Goal: Information Seeking & Learning: Learn about a topic

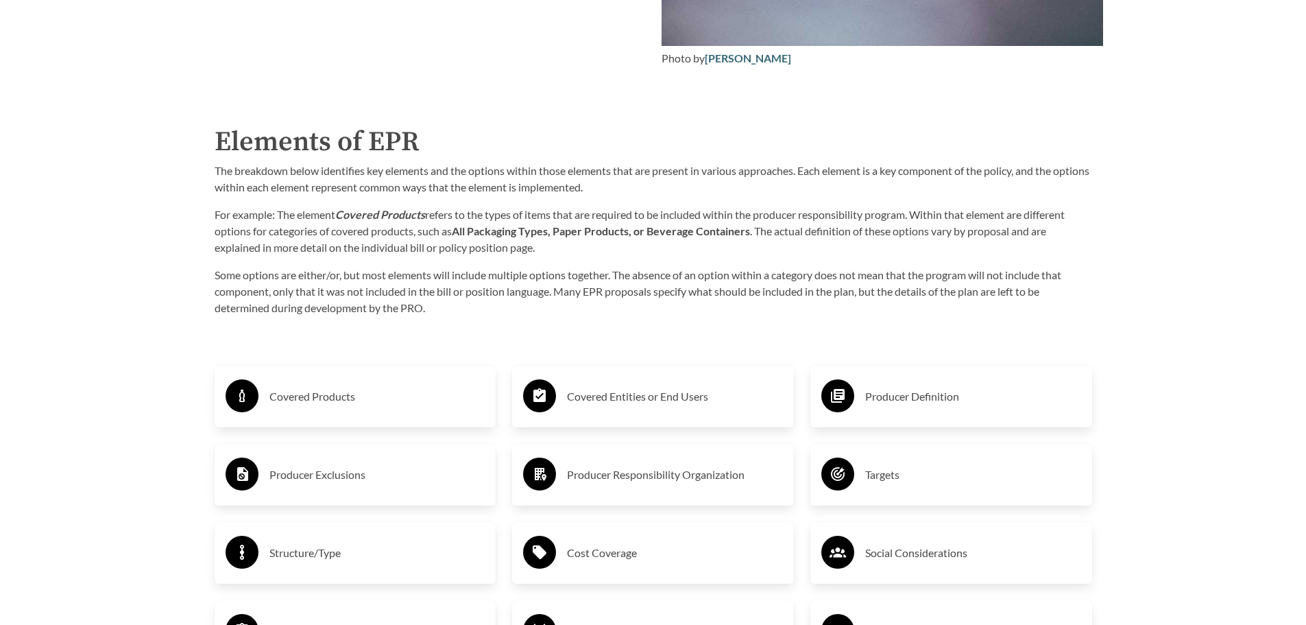
scroll to position [2194, 0]
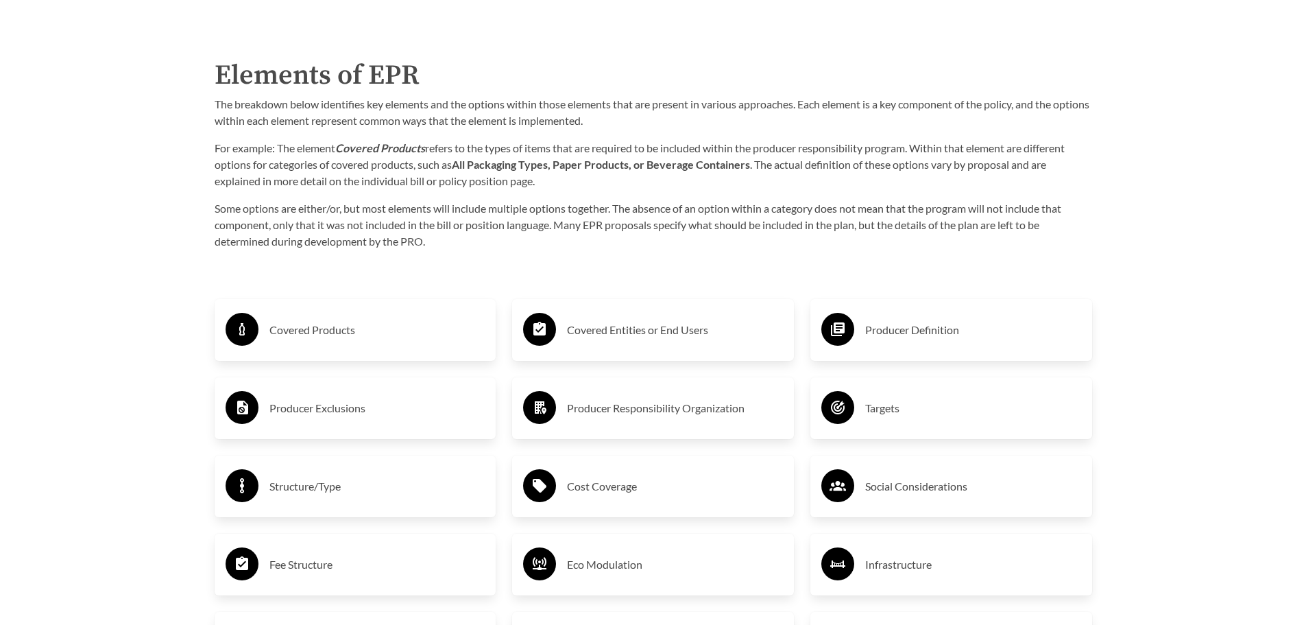
click at [338, 335] on h3 "Covered Products" at bounding box center [377, 330] width 216 height 22
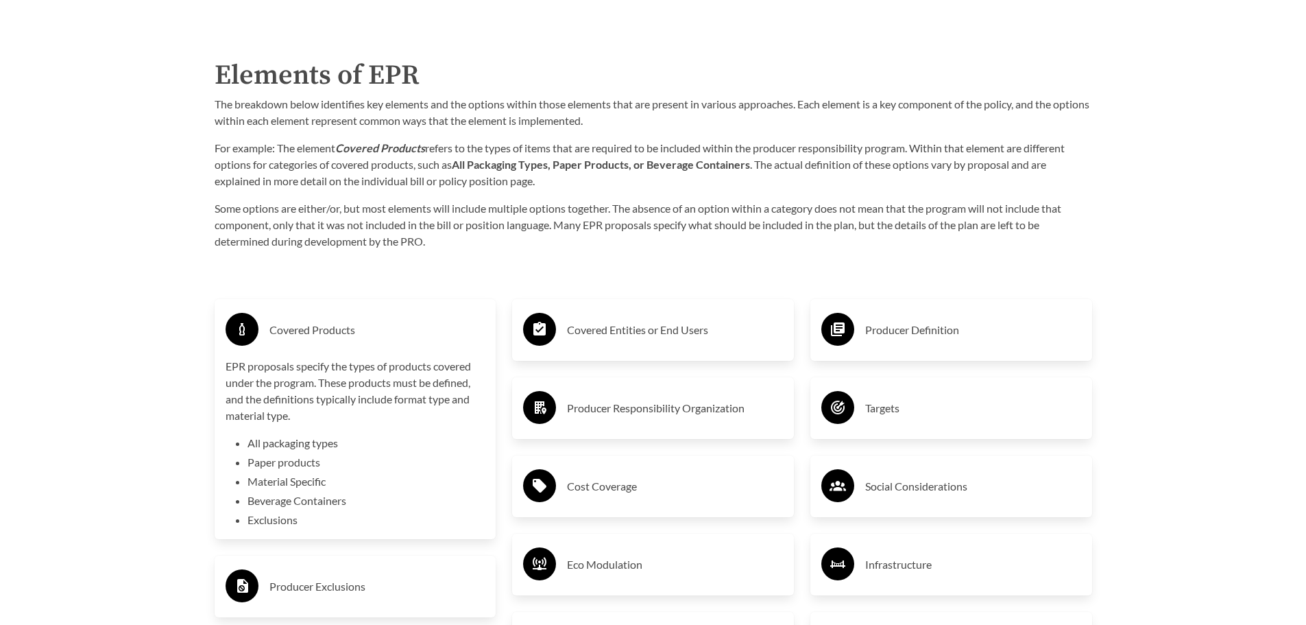
click at [607, 325] on h3 "Covered Entities or End Users" at bounding box center [675, 330] width 216 height 22
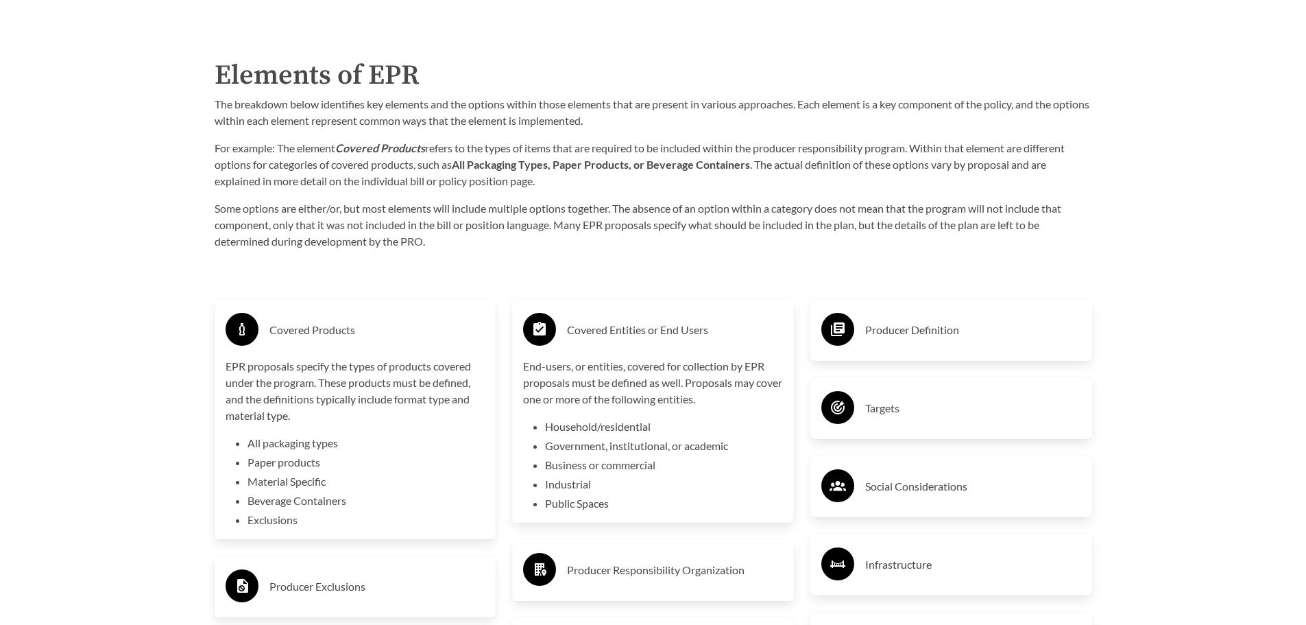
click at [607, 325] on h3 "Covered Entities or End Users" at bounding box center [675, 330] width 216 height 22
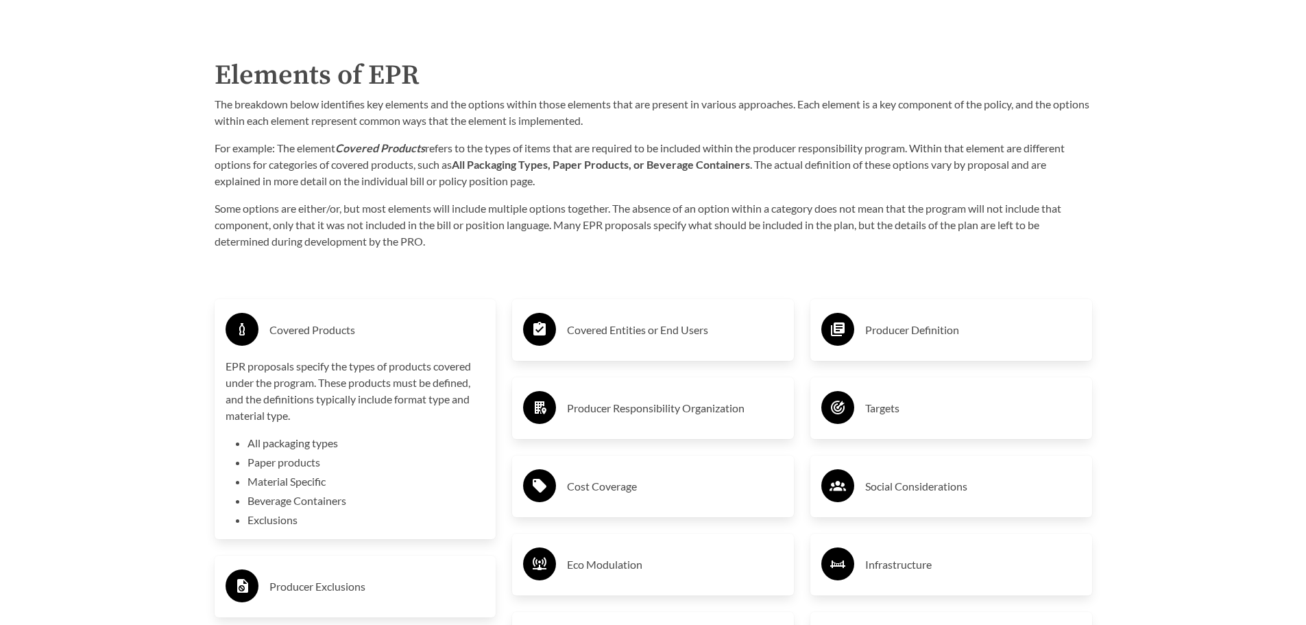
click at [607, 325] on h3 "Covered Entities or End Users" at bounding box center [675, 330] width 216 height 22
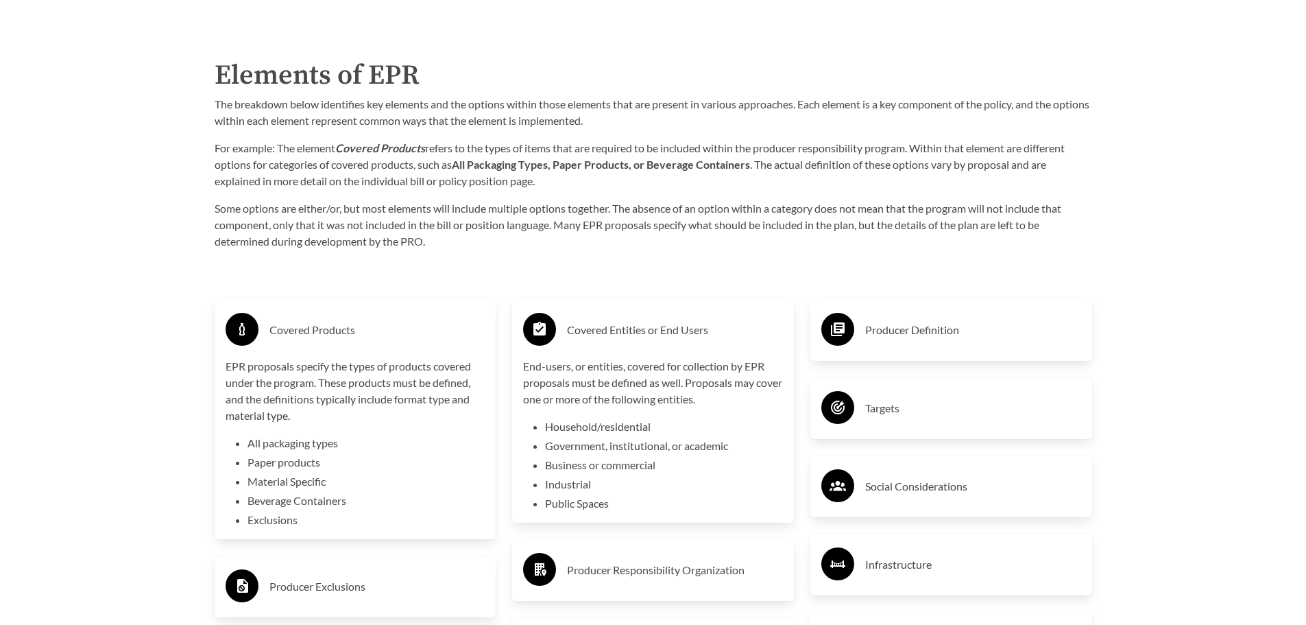
click at [855, 336] on div "Producer Definition" at bounding box center [951, 330] width 260 height 40
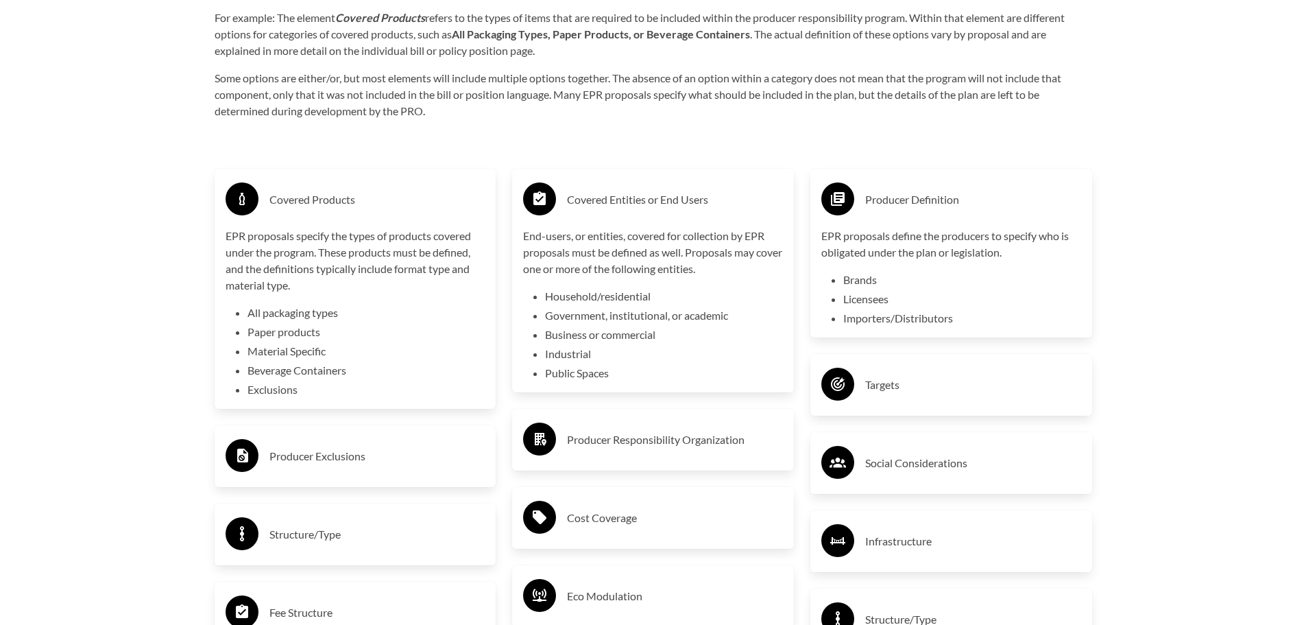
scroll to position [2400, 0]
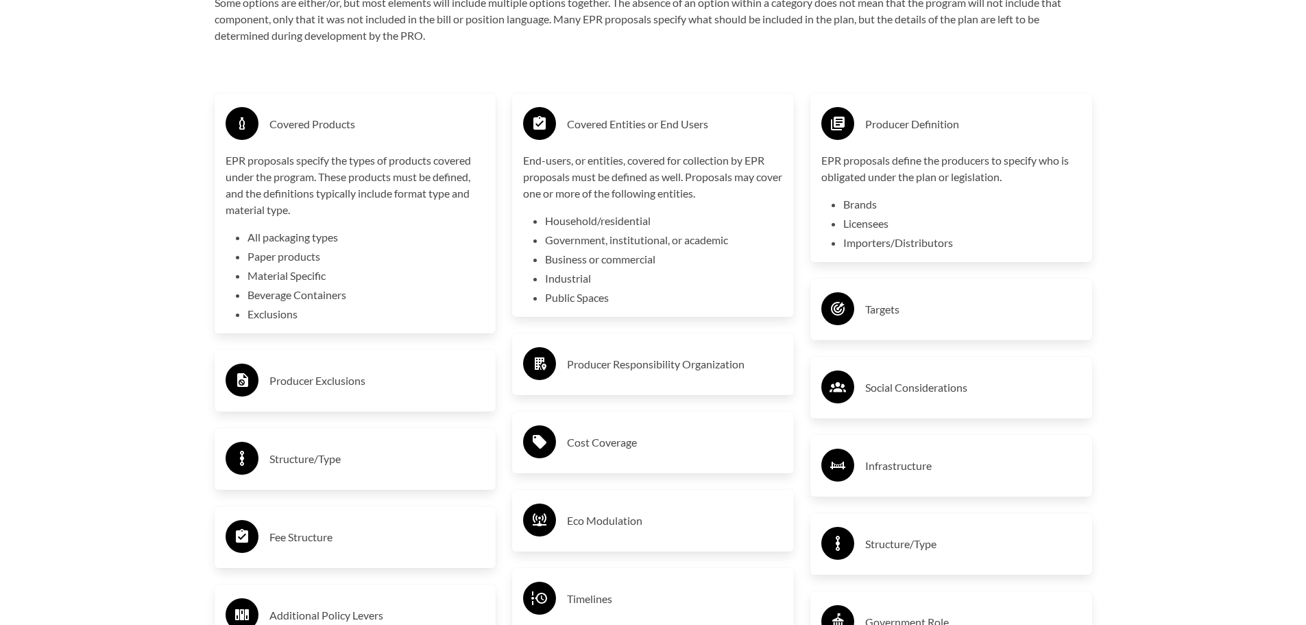
click at [858, 329] on div "Targets" at bounding box center [951, 309] width 260 height 40
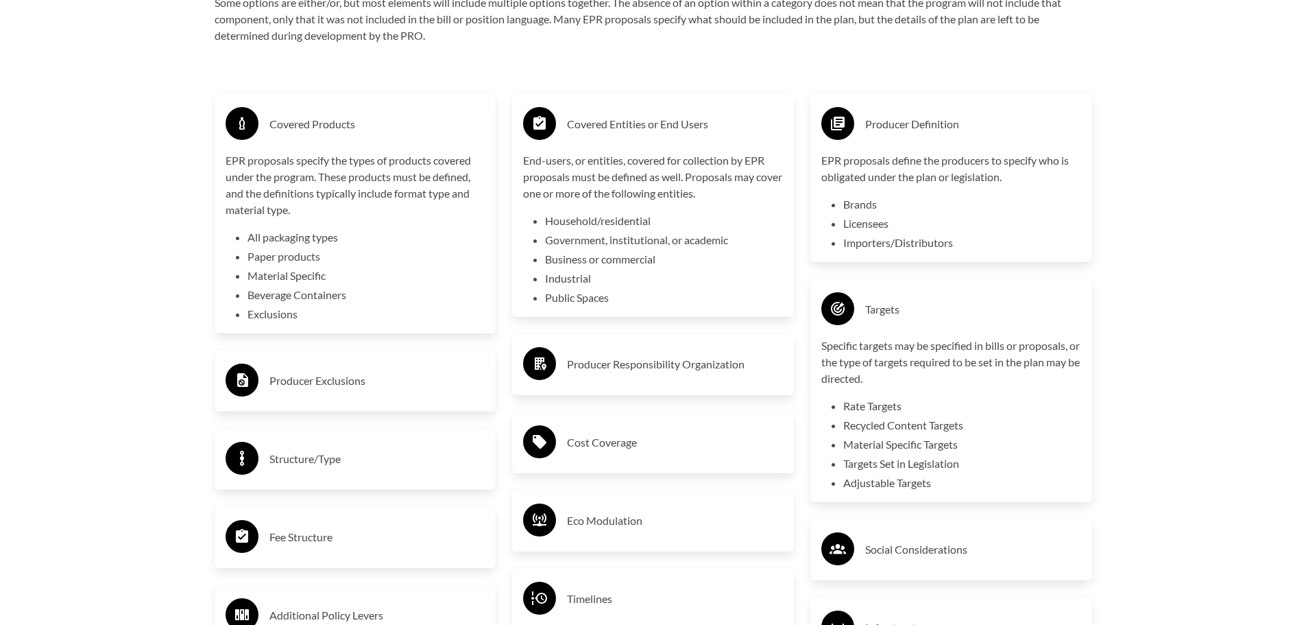
click at [693, 361] on h3 "Producer Responsibility Organization" at bounding box center [675, 364] width 216 height 22
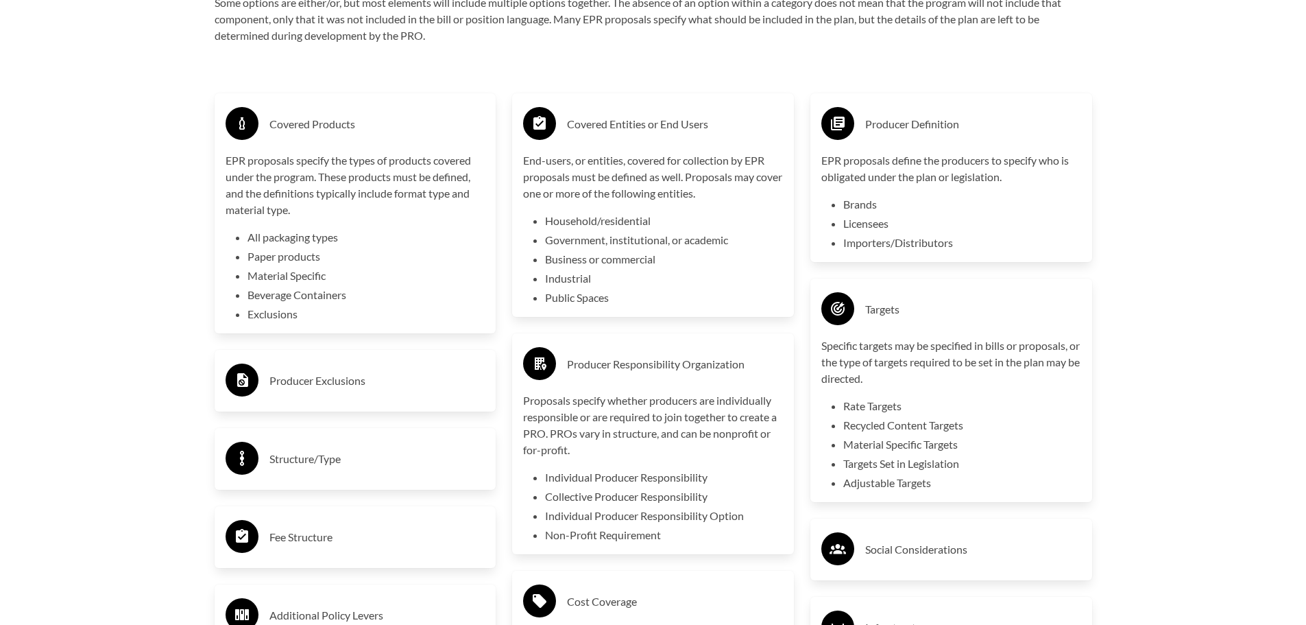
click at [351, 376] on h3 "Producer Exclusions" at bounding box center [377, 381] width 216 height 22
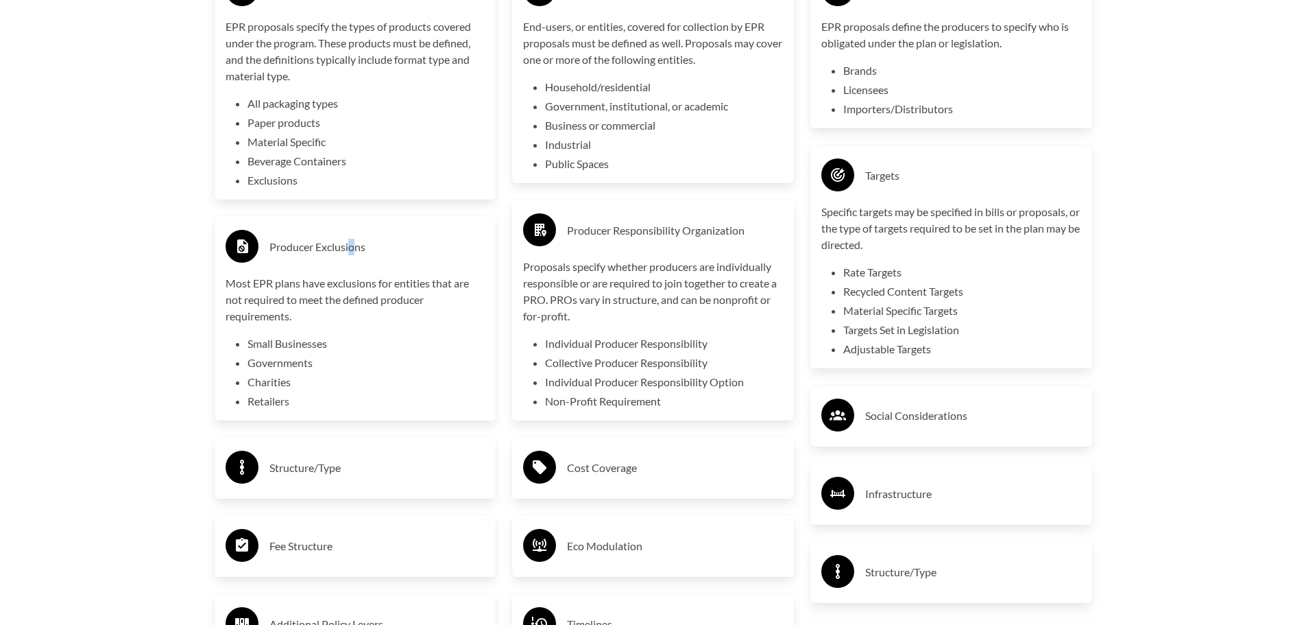
scroll to position [2537, 0]
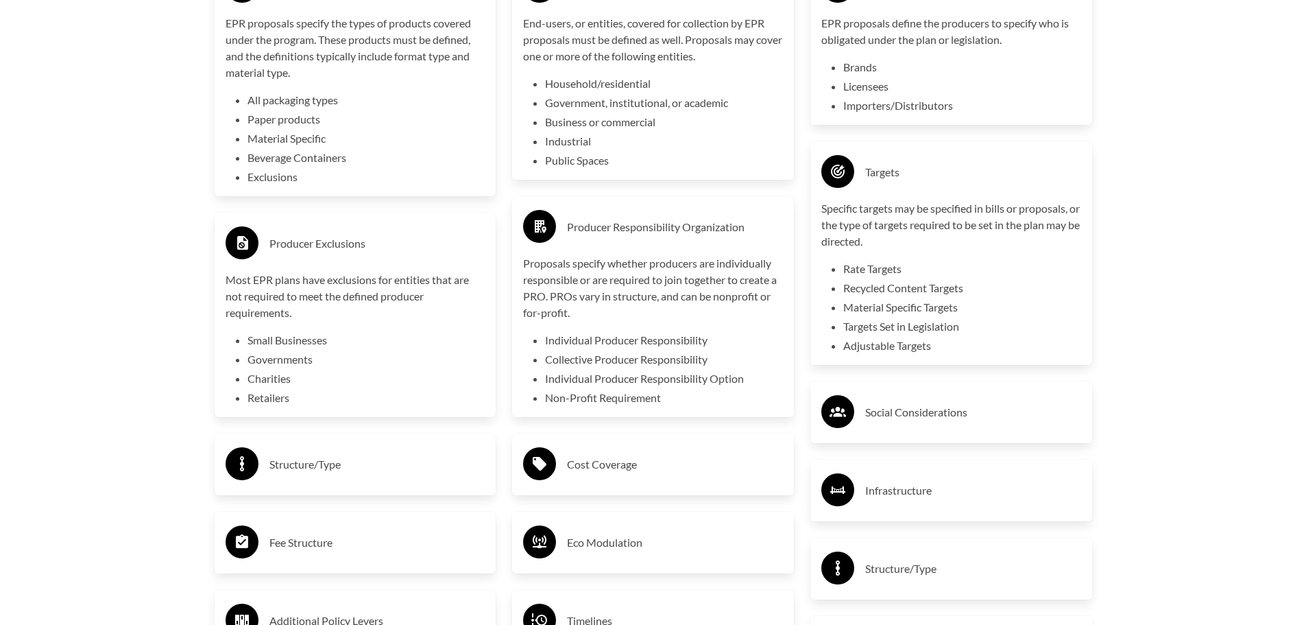
click at [315, 460] on h3 "Structure/Type" at bounding box center [377, 464] width 216 height 22
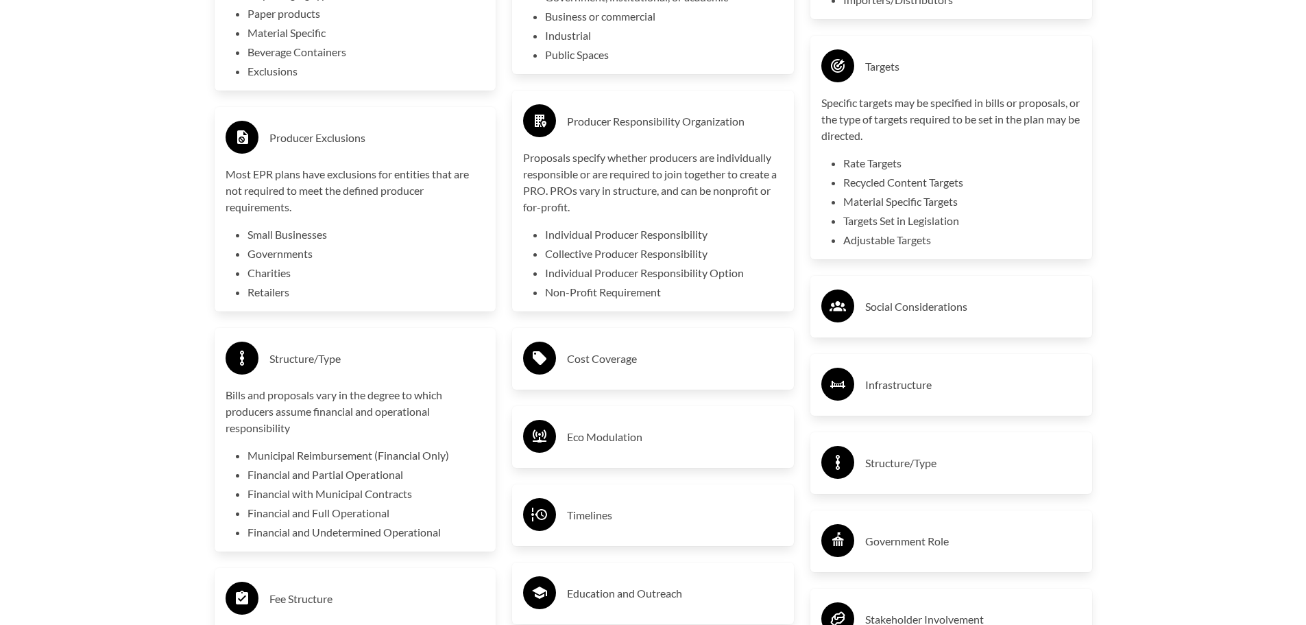
scroll to position [2674, 0]
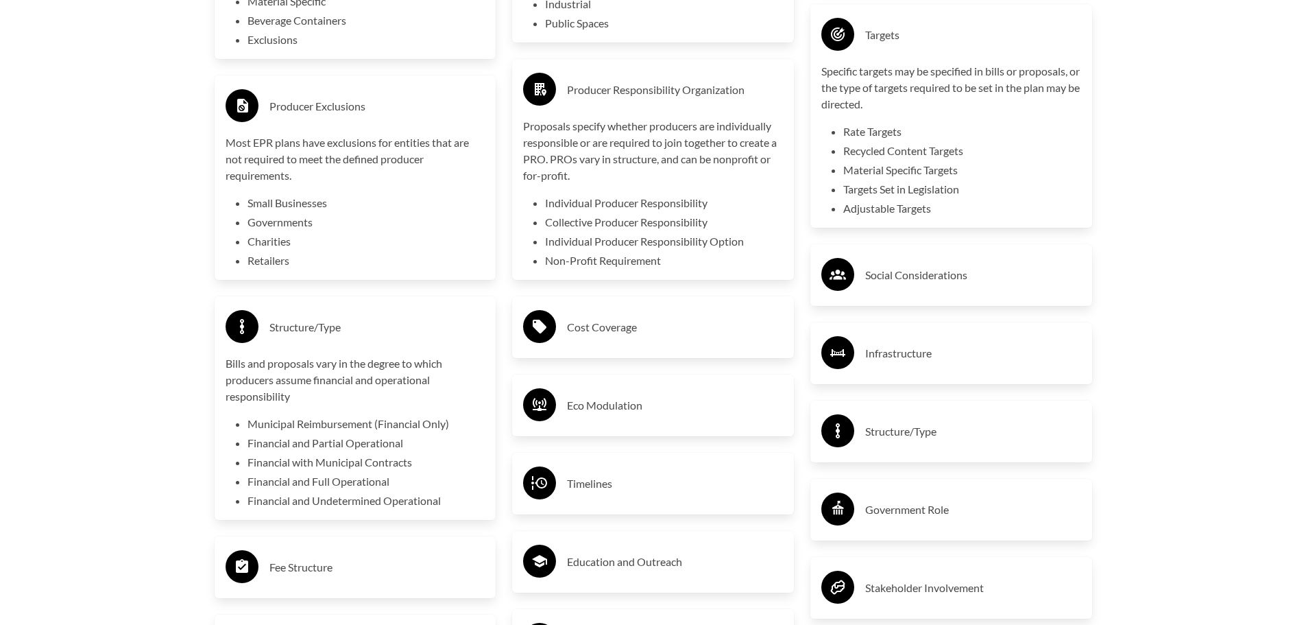
click at [590, 338] on h3 "Cost Coverage" at bounding box center [675, 327] width 216 height 22
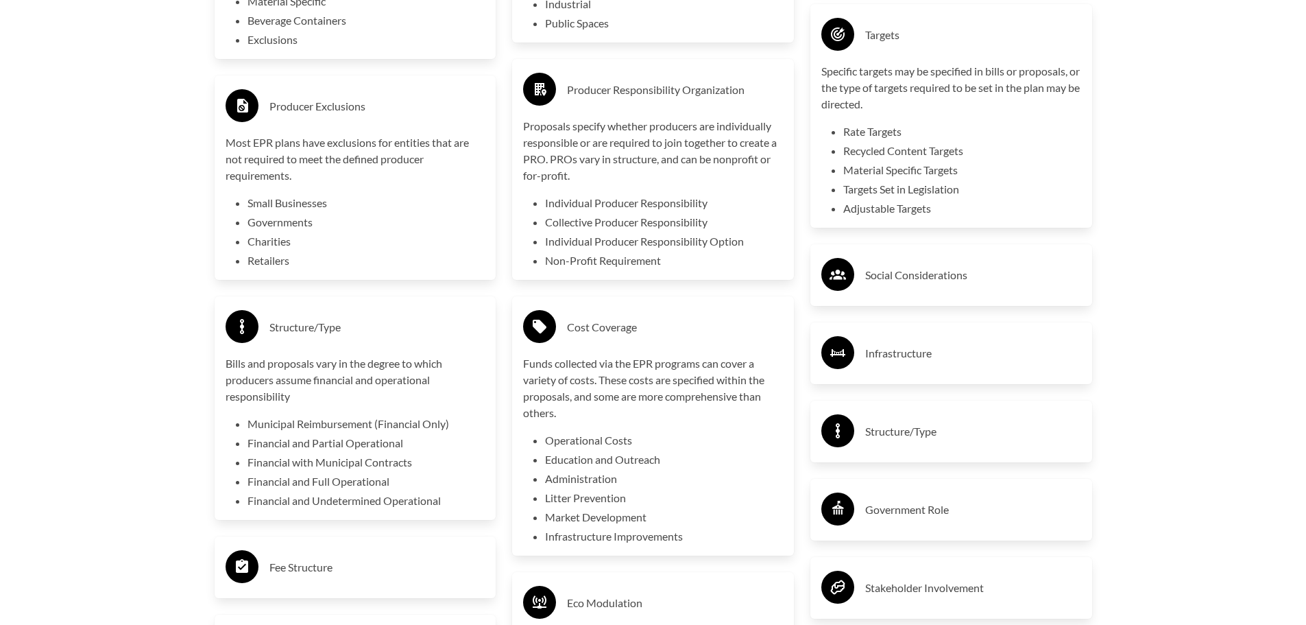
click at [869, 280] on h3 "Social Considerations" at bounding box center [973, 275] width 216 height 22
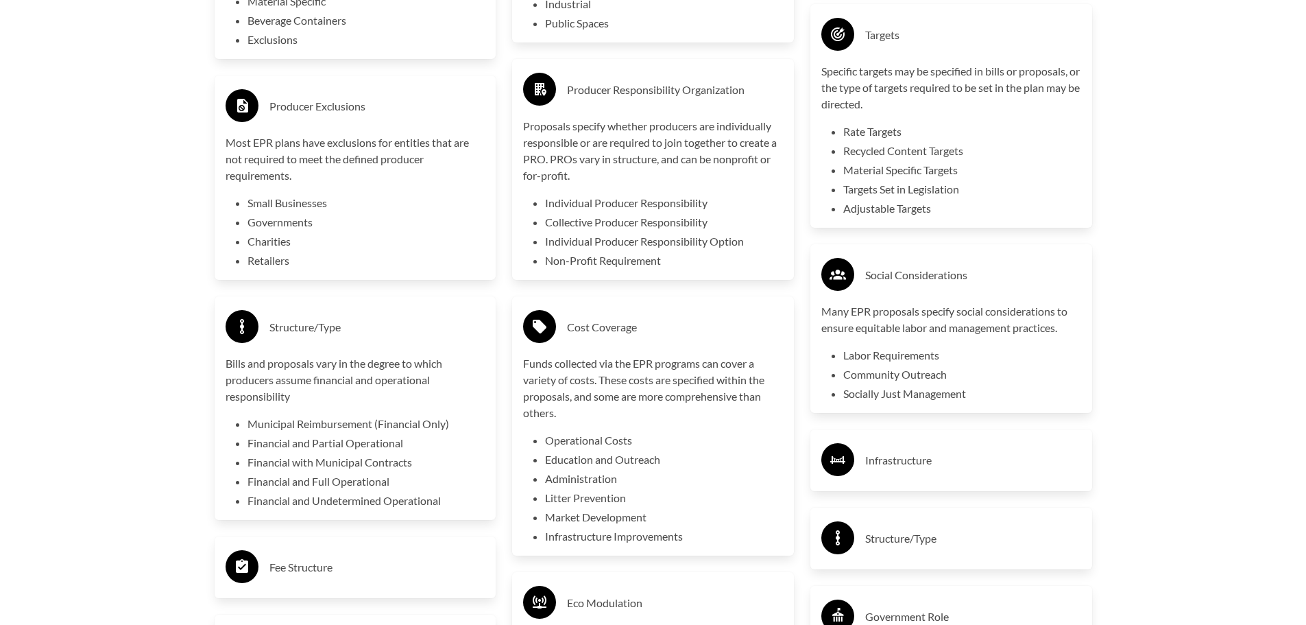
click at [860, 455] on div "Infrastructure" at bounding box center [951, 460] width 260 height 40
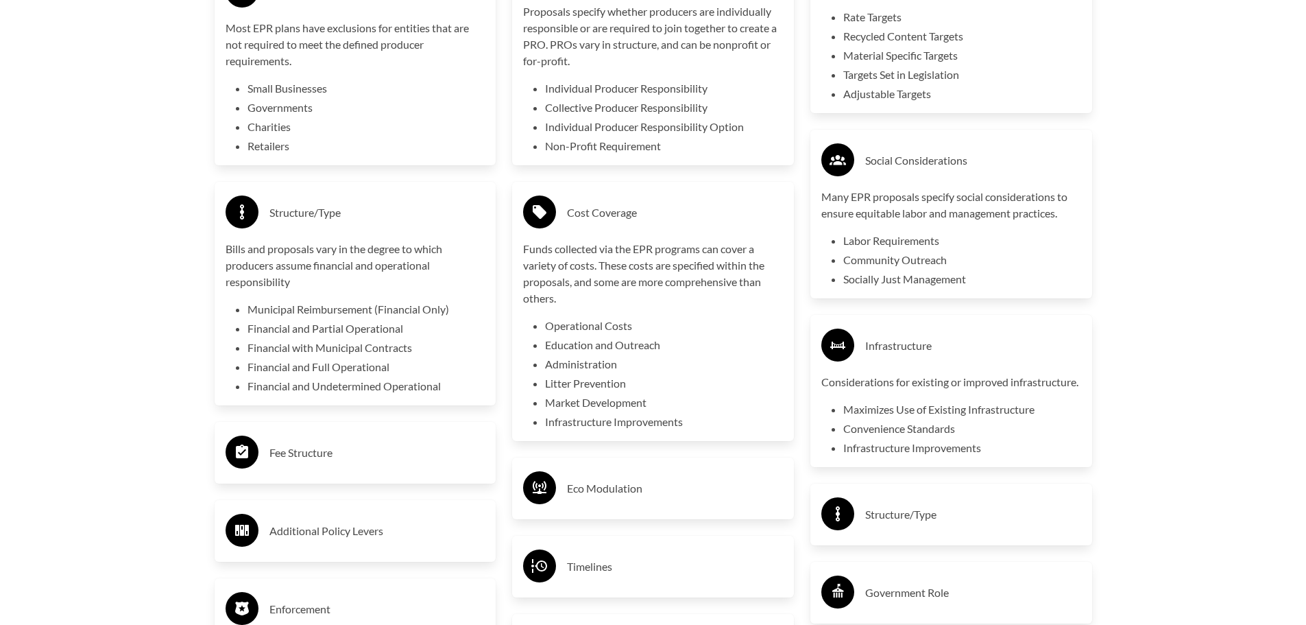
scroll to position [2811, 0]
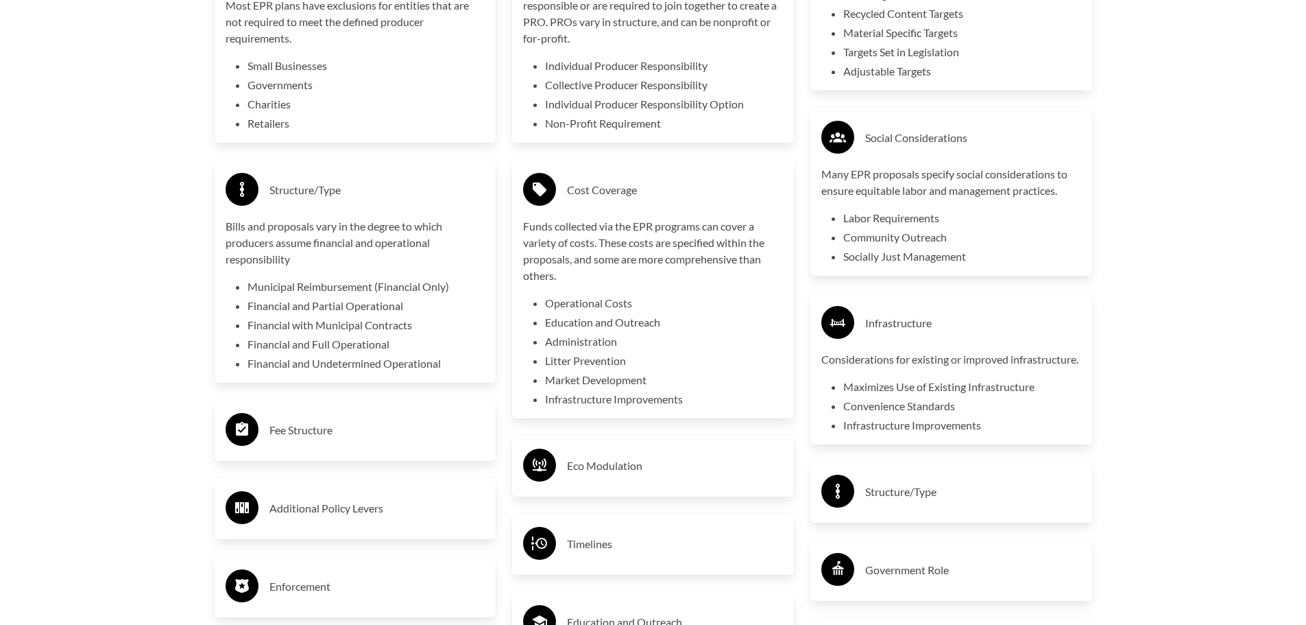
click at [899, 503] on h3 "Structure/Type" at bounding box center [973, 492] width 216 height 22
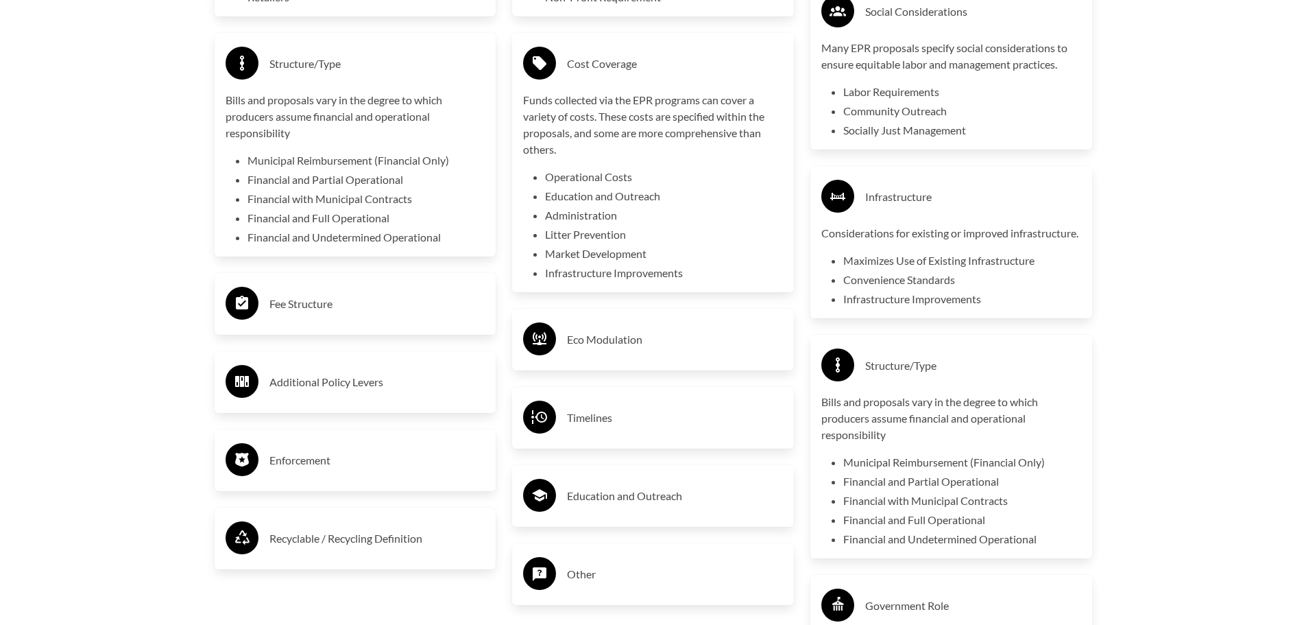
scroll to position [2948, 0]
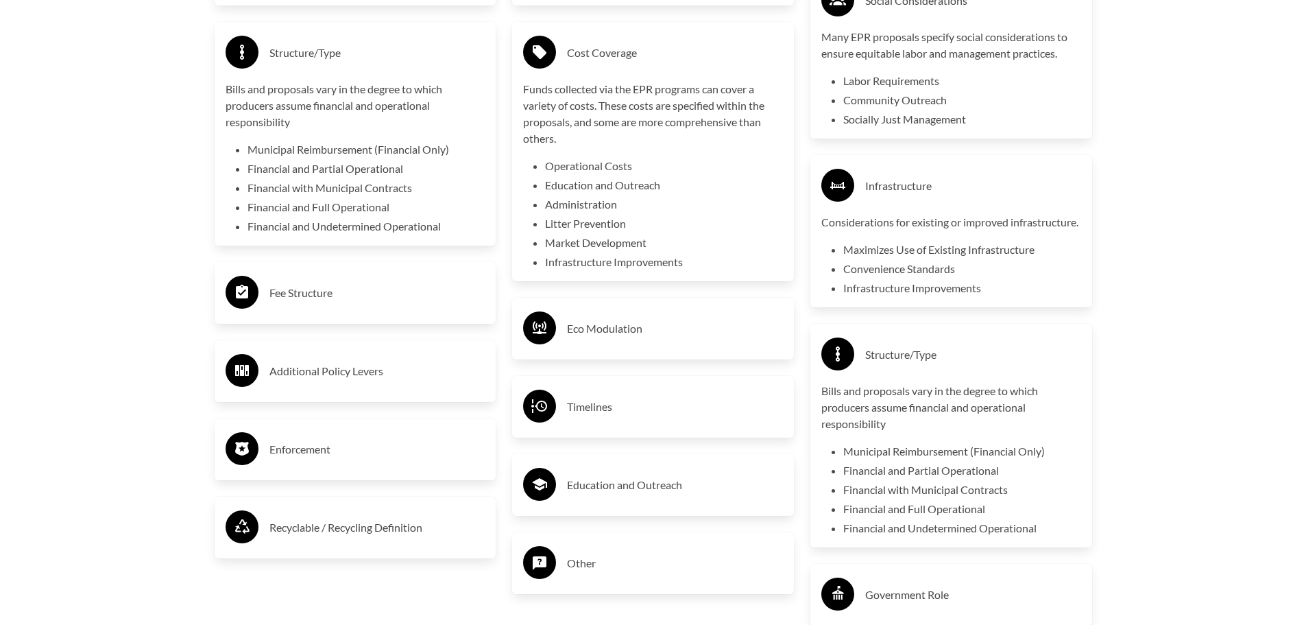
click at [636, 339] on h3 "Eco Modulation" at bounding box center [675, 328] width 216 height 22
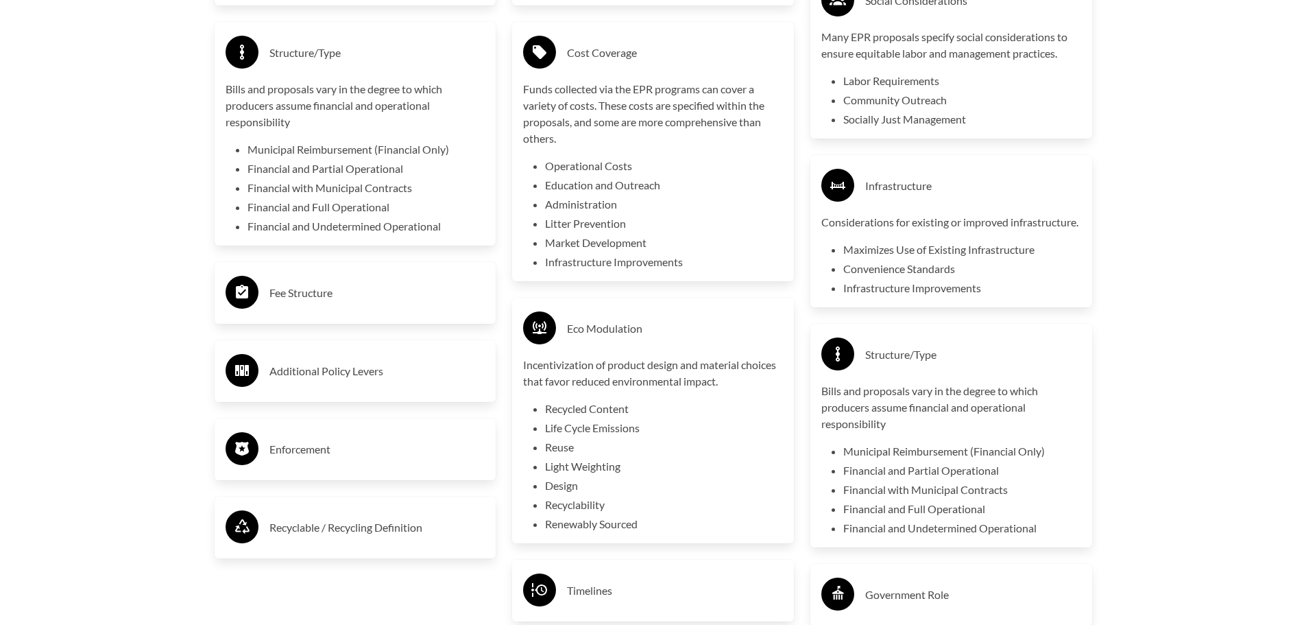
click at [311, 298] on h3 "Fee Structure" at bounding box center [377, 293] width 216 height 22
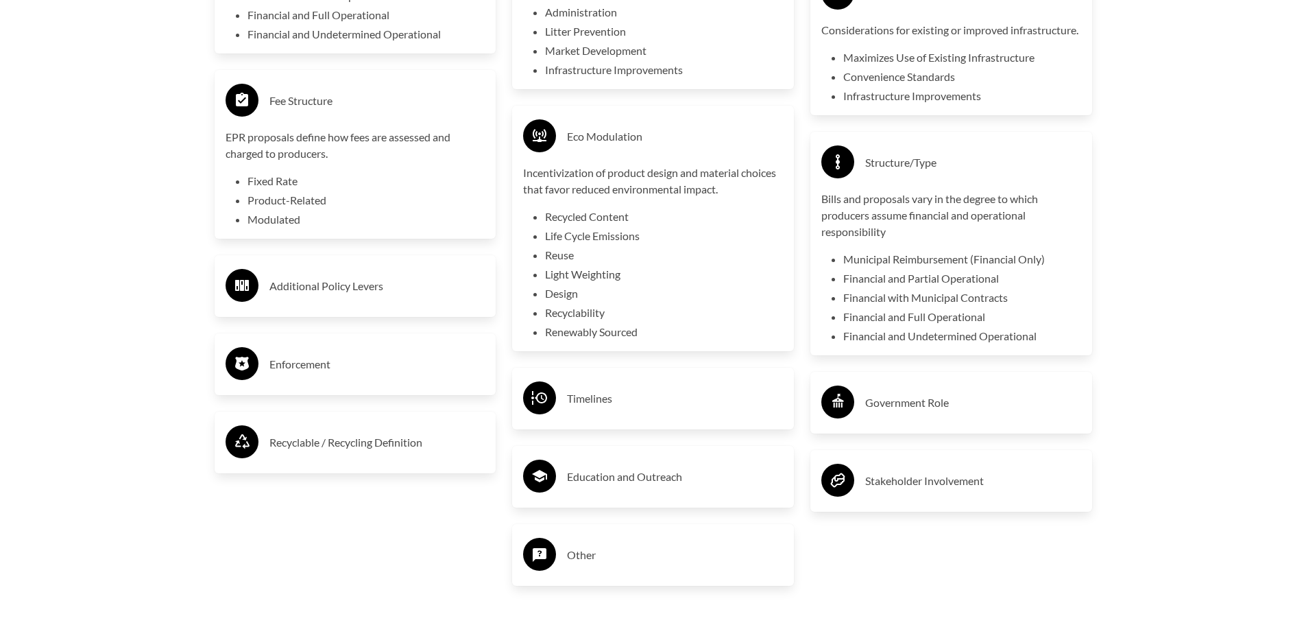
scroll to position [3154, 0]
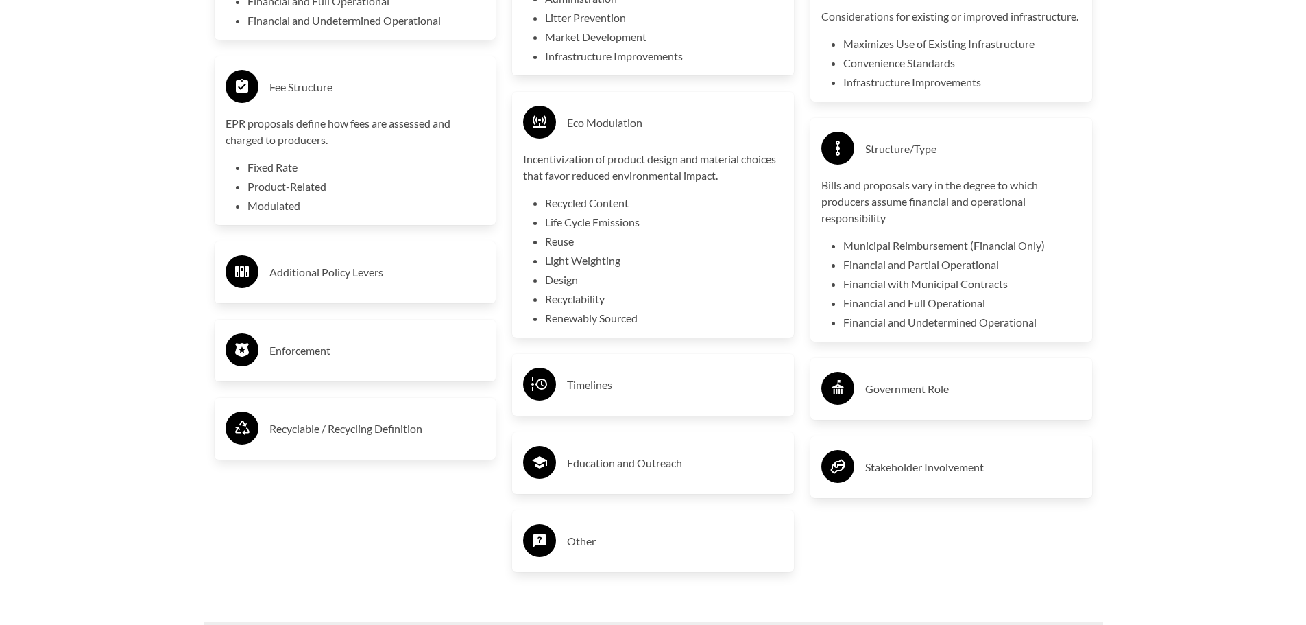
click at [311, 298] on div "Additional Policy Levers" at bounding box center [356, 272] width 282 height 62
click at [310, 287] on div "Additional Policy Levers" at bounding box center [356, 272] width 260 height 40
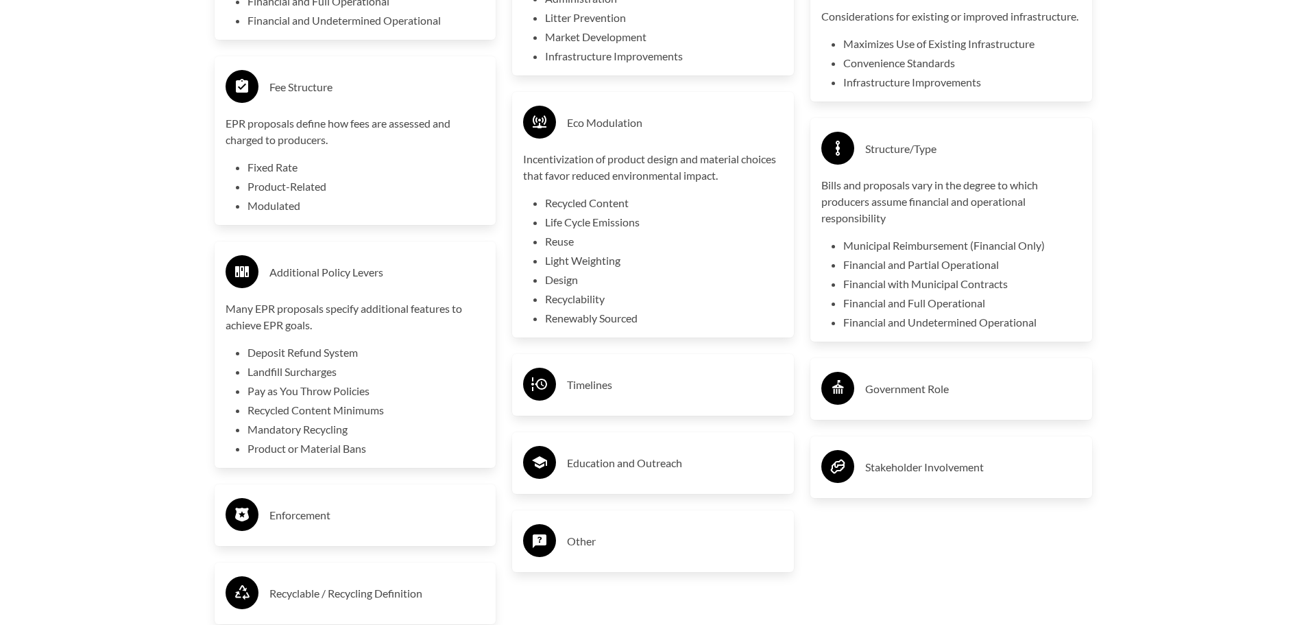
click at [616, 396] on h3 "Timelines" at bounding box center [675, 385] width 216 height 22
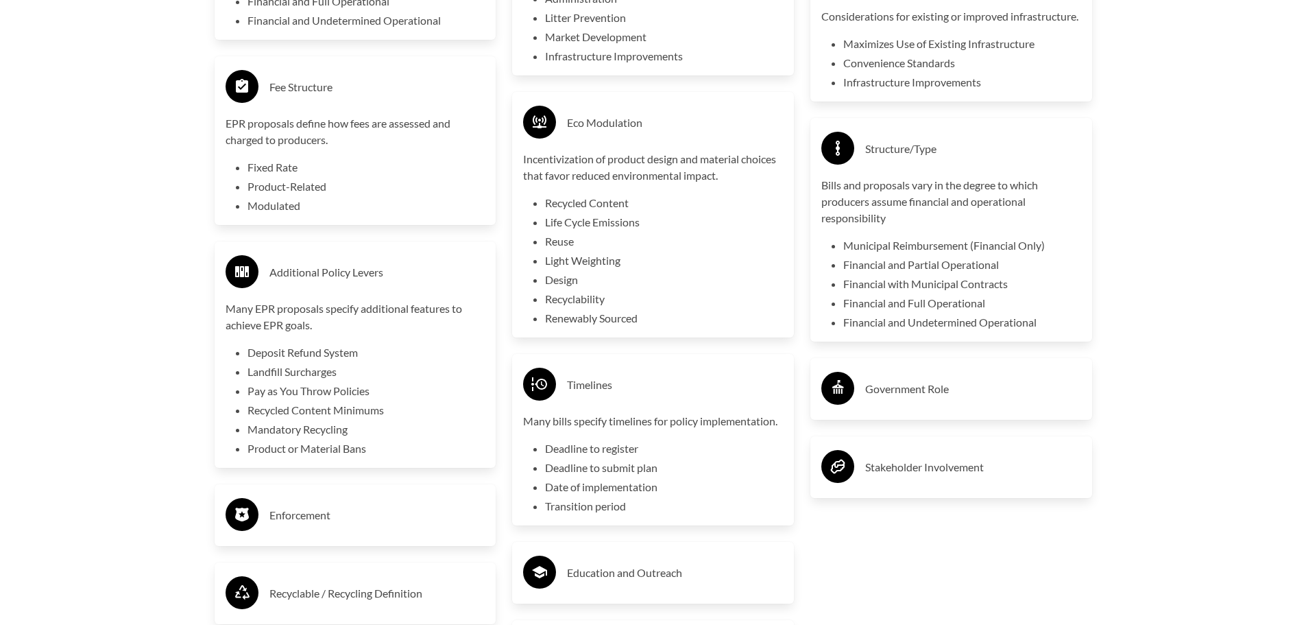
scroll to position [3223, 0]
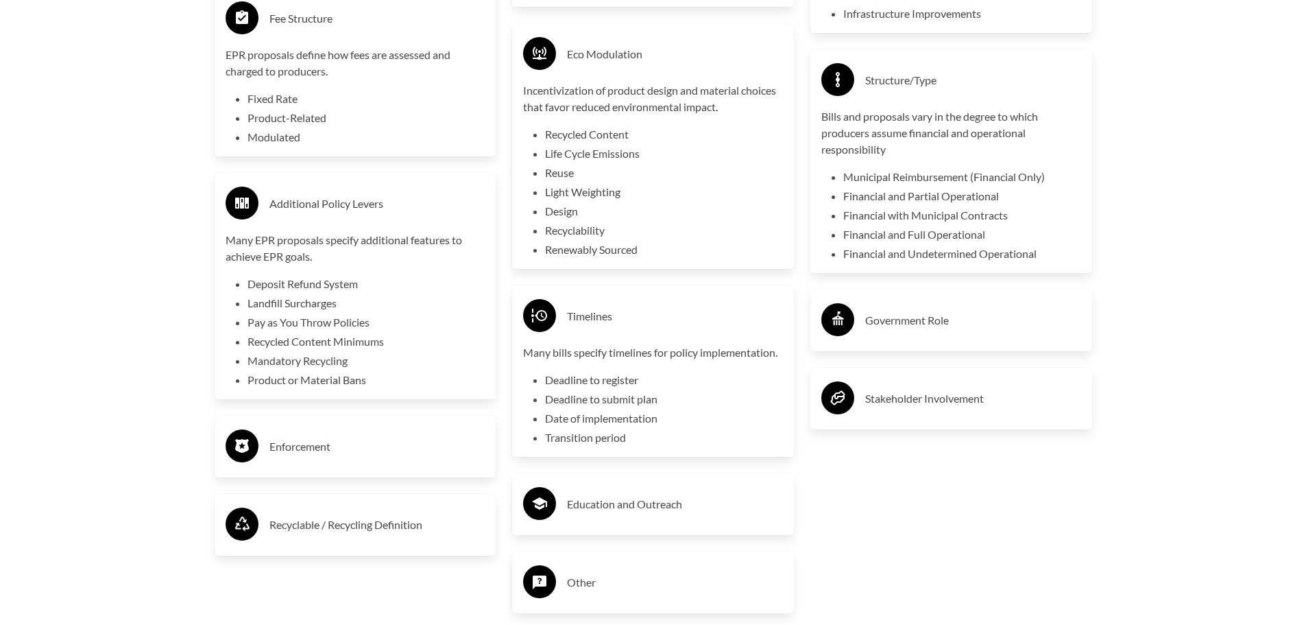
click at [910, 331] on h3 "Government Role" at bounding box center [973, 320] width 216 height 22
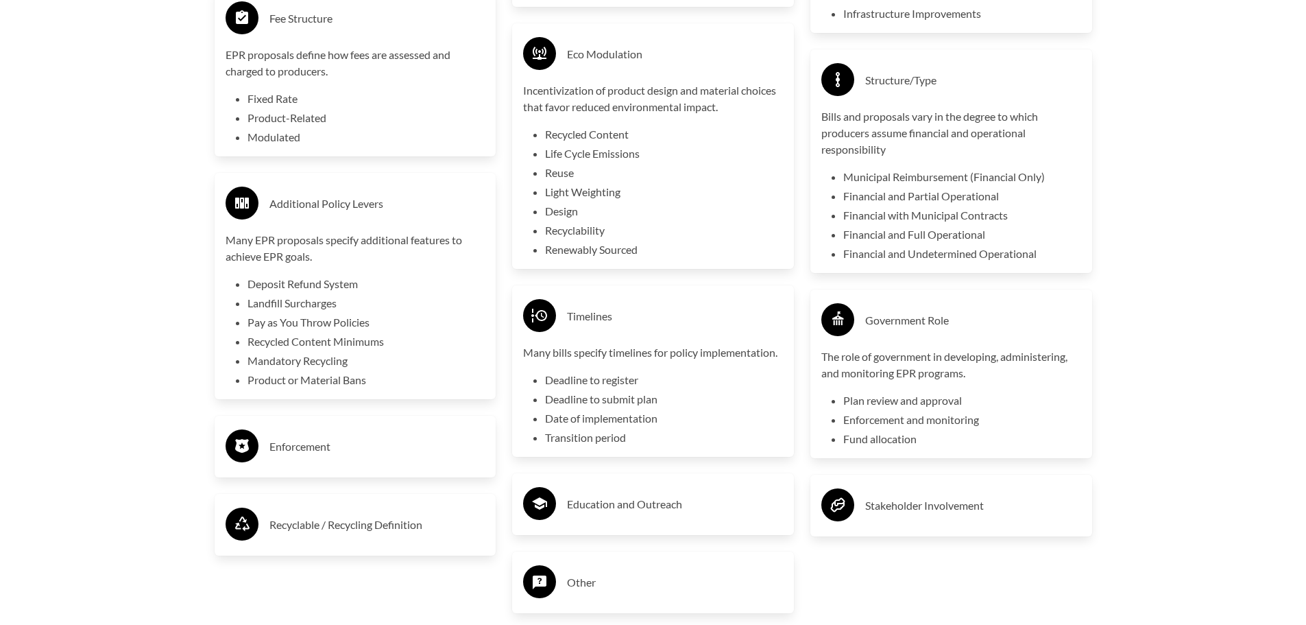
scroll to position [3291, 0]
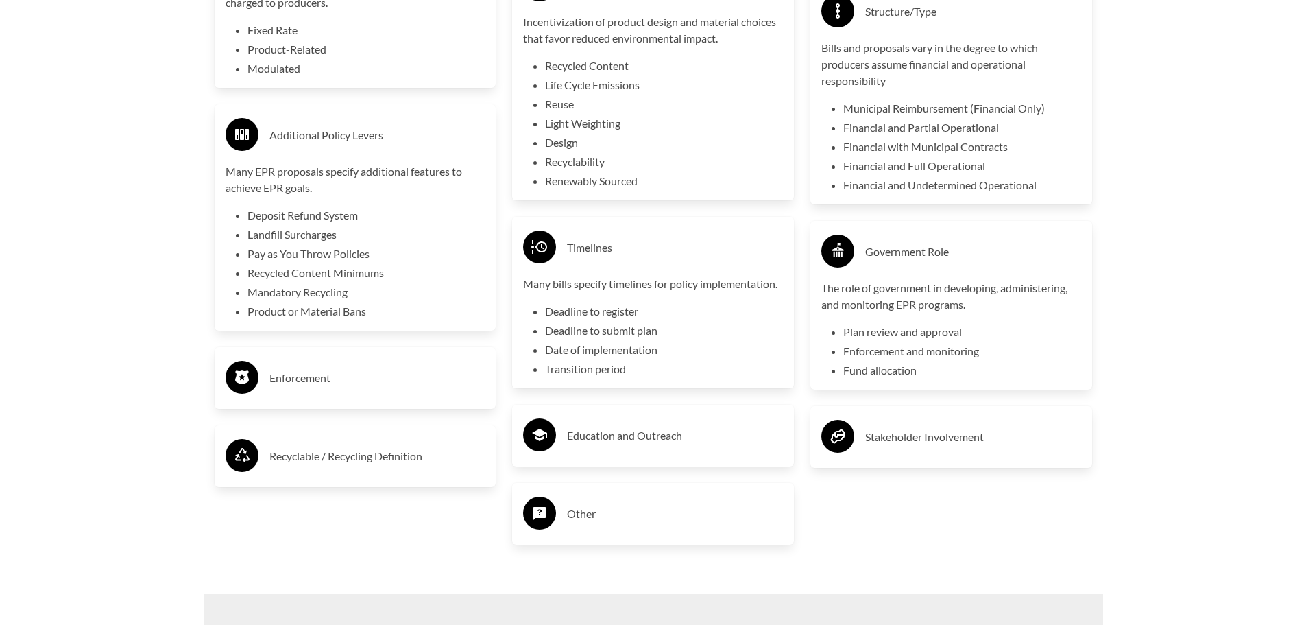
click at [923, 457] on div "Stakeholder Involvement" at bounding box center [951, 437] width 260 height 40
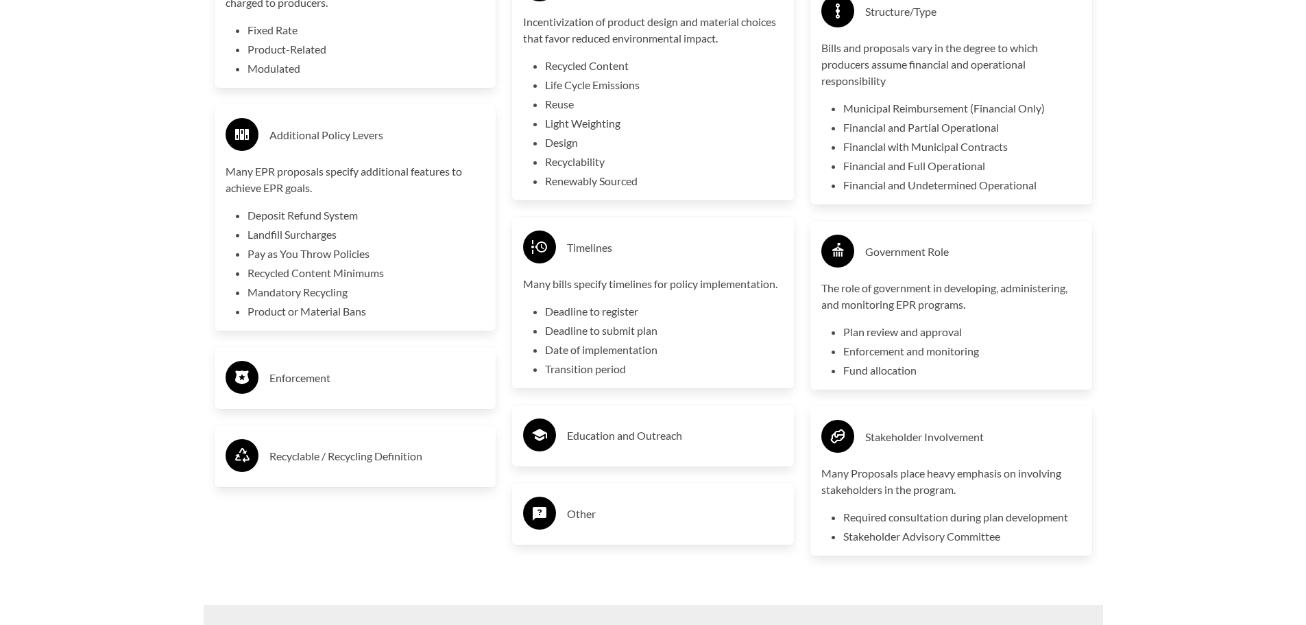
click at [649, 443] on h3 "Education and Outreach" at bounding box center [675, 435] width 216 height 22
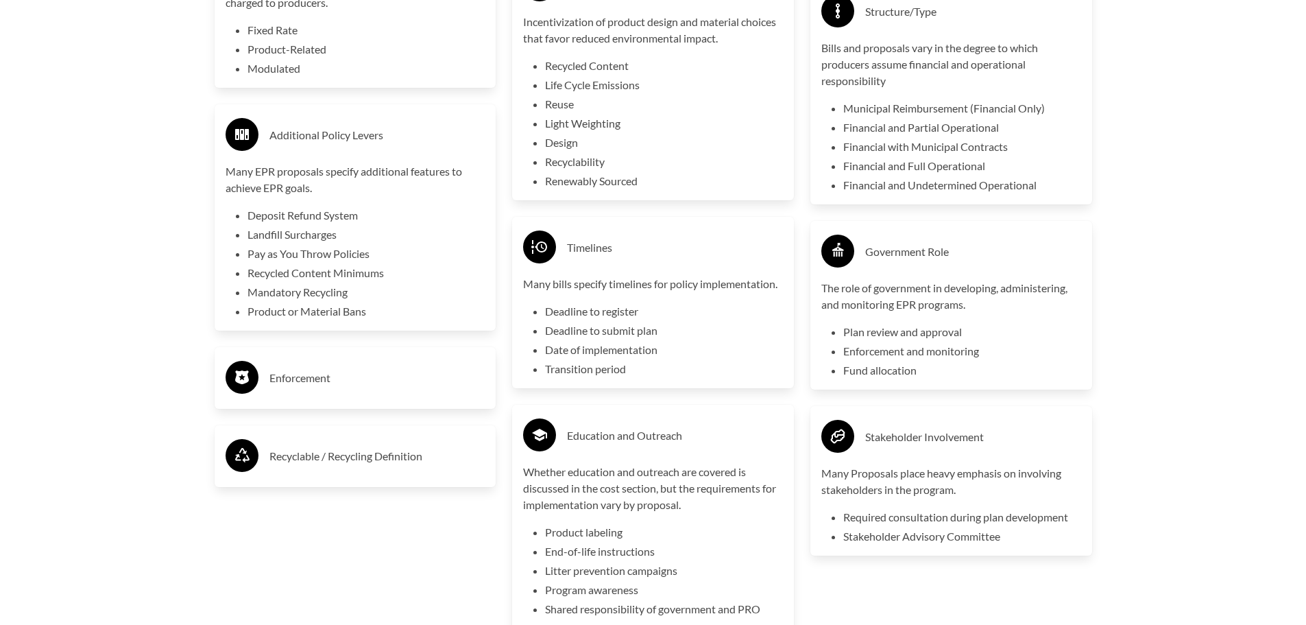
scroll to position [3360, 0]
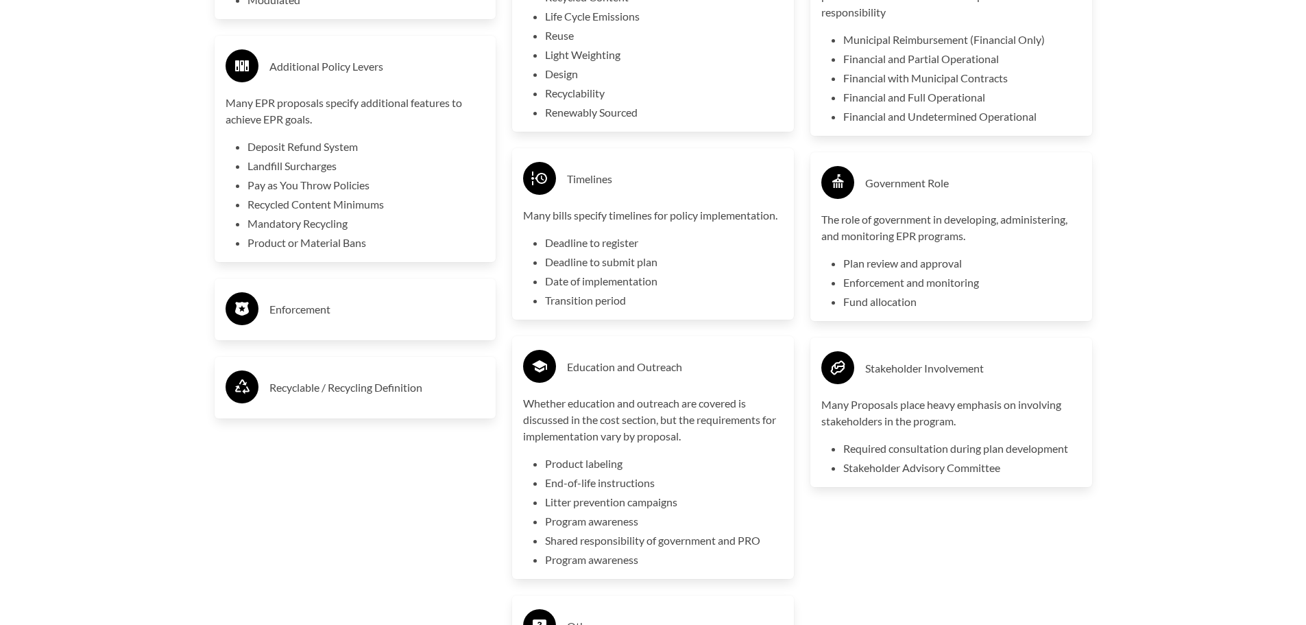
click at [376, 316] on h3 "Enforcement" at bounding box center [377, 309] width 216 height 22
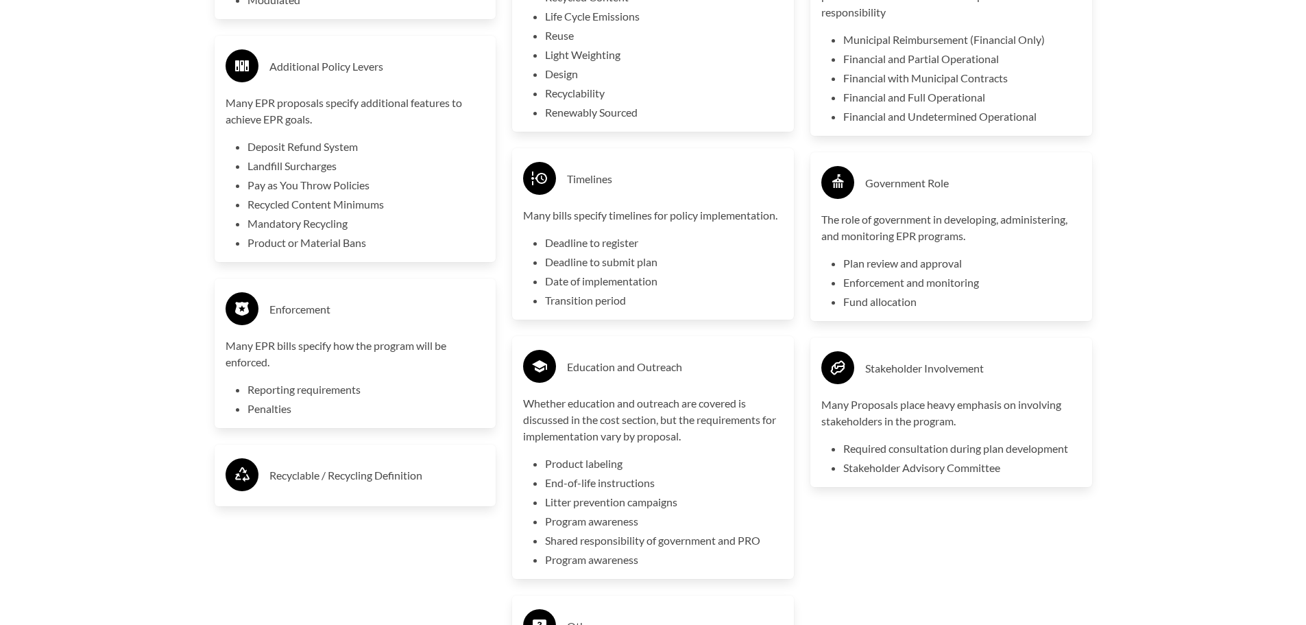
click at [384, 476] on h3 "Recyclable / Recycling Definition" at bounding box center [377, 475] width 216 height 22
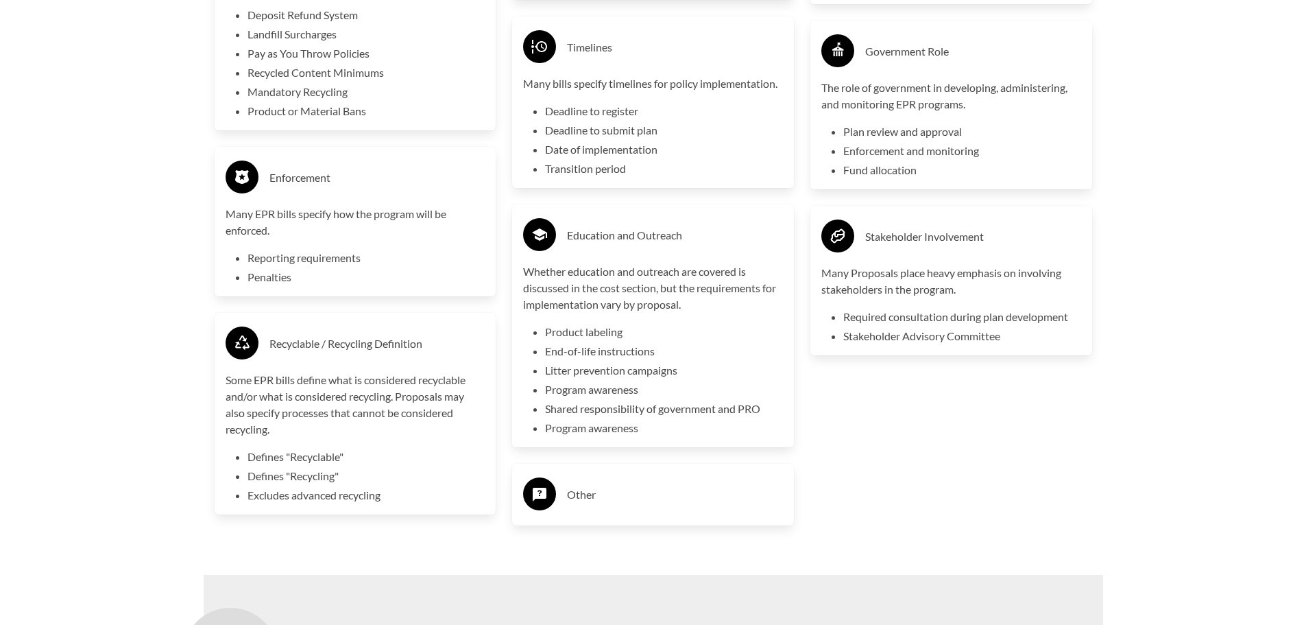
scroll to position [3497, 0]
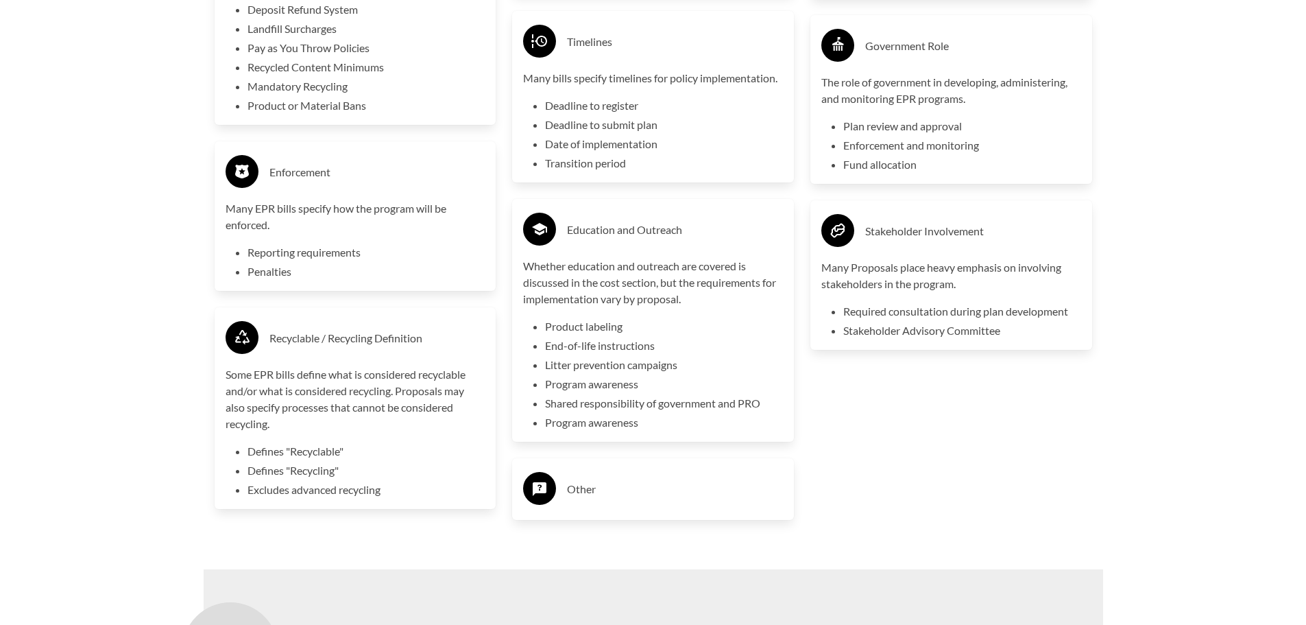
click at [594, 492] on h3 "Other" at bounding box center [675, 489] width 216 height 22
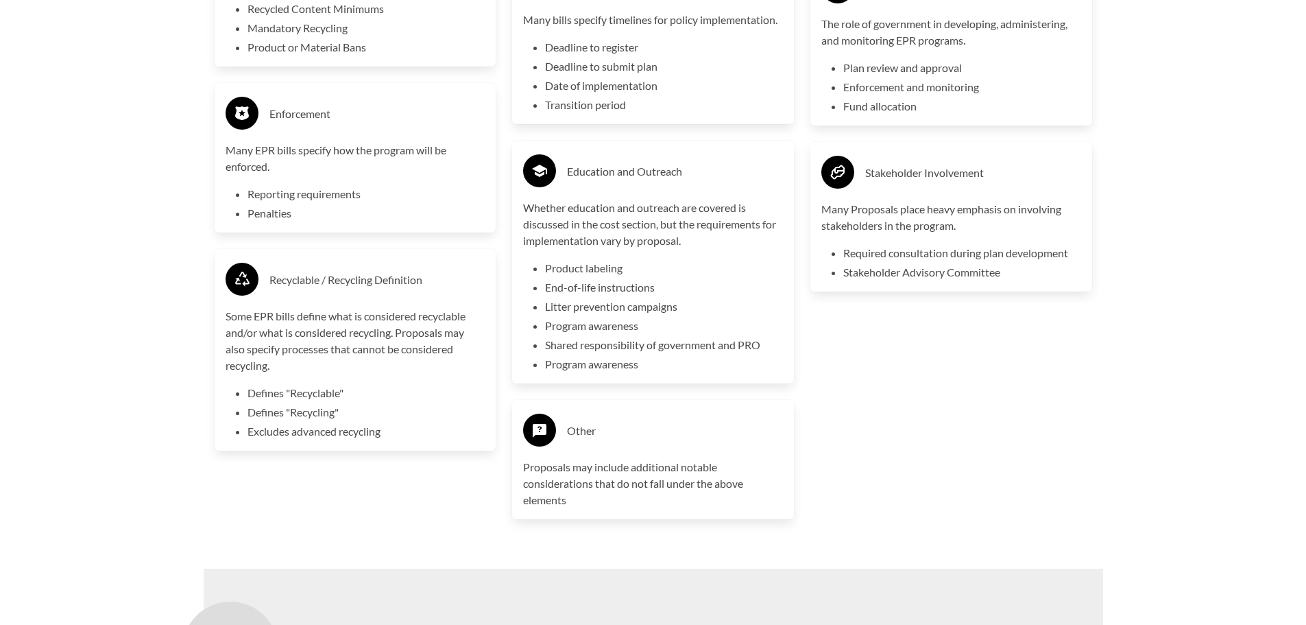
scroll to position [3840, 0]
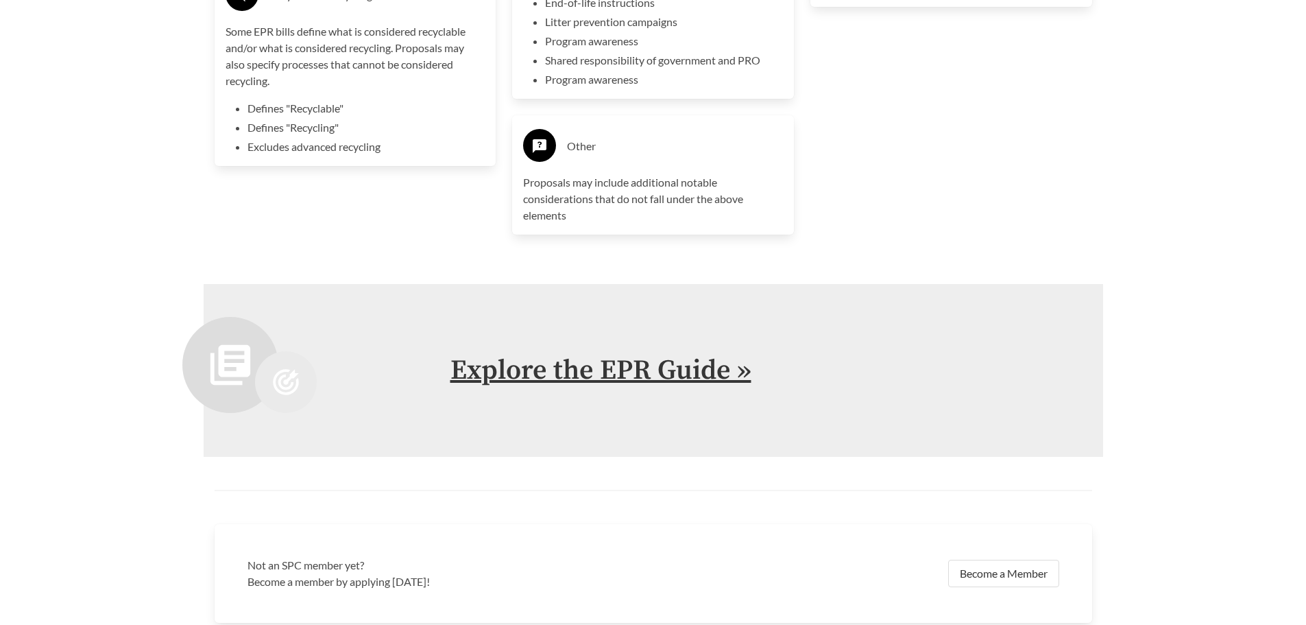
click at [636, 379] on link "Explore the EPR Guide »" at bounding box center [600, 370] width 301 height 34
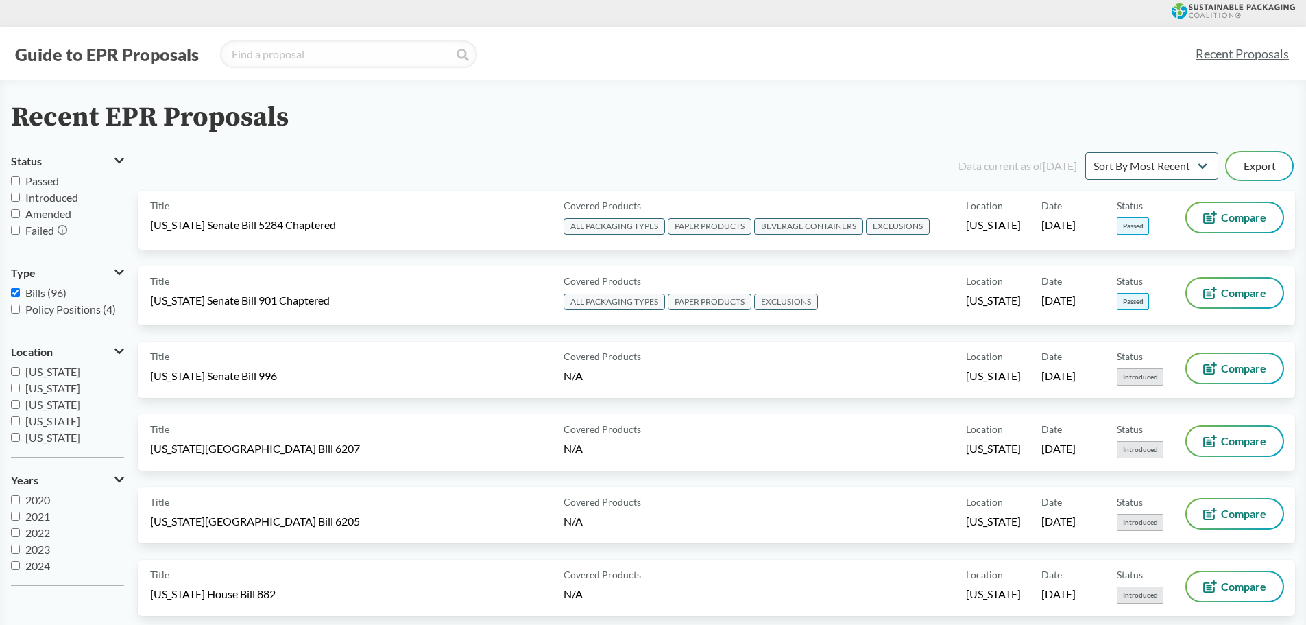
click at [49, 182] on span "Passed" at bounding box center [42, 180] width 34 height 13
click at [20, 182] on input "Passed" at bounding box center [15, 180] width 9 height 9
checkbox input "true"
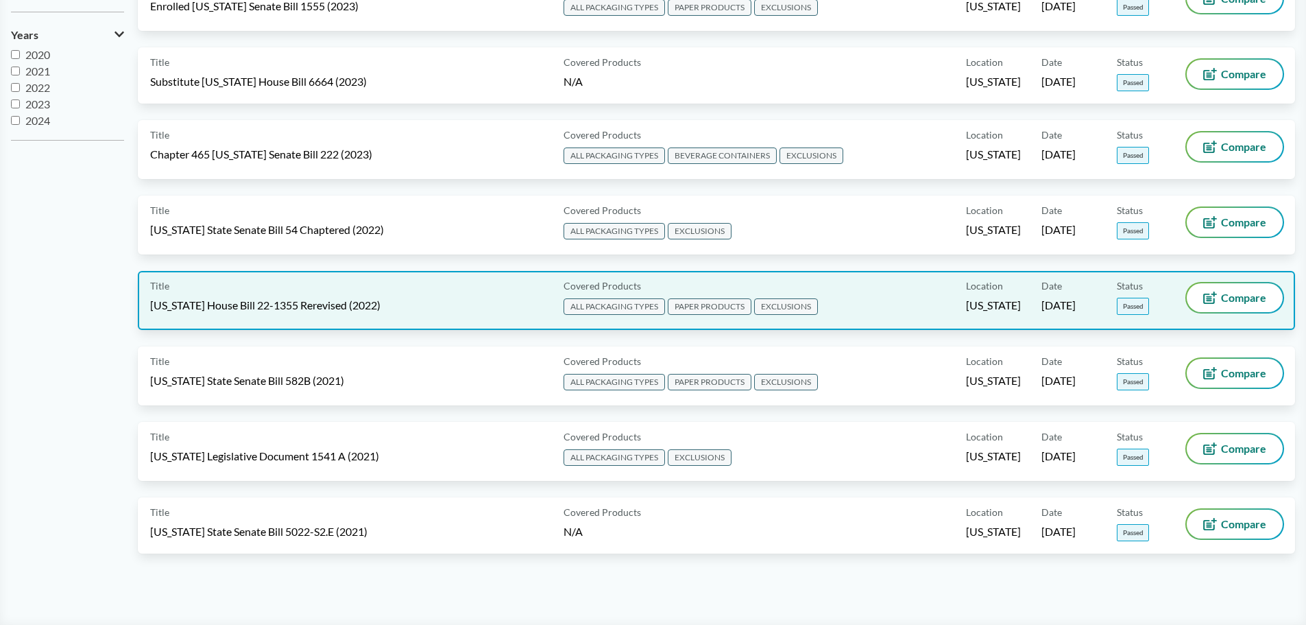
scroll to position [480, 0]
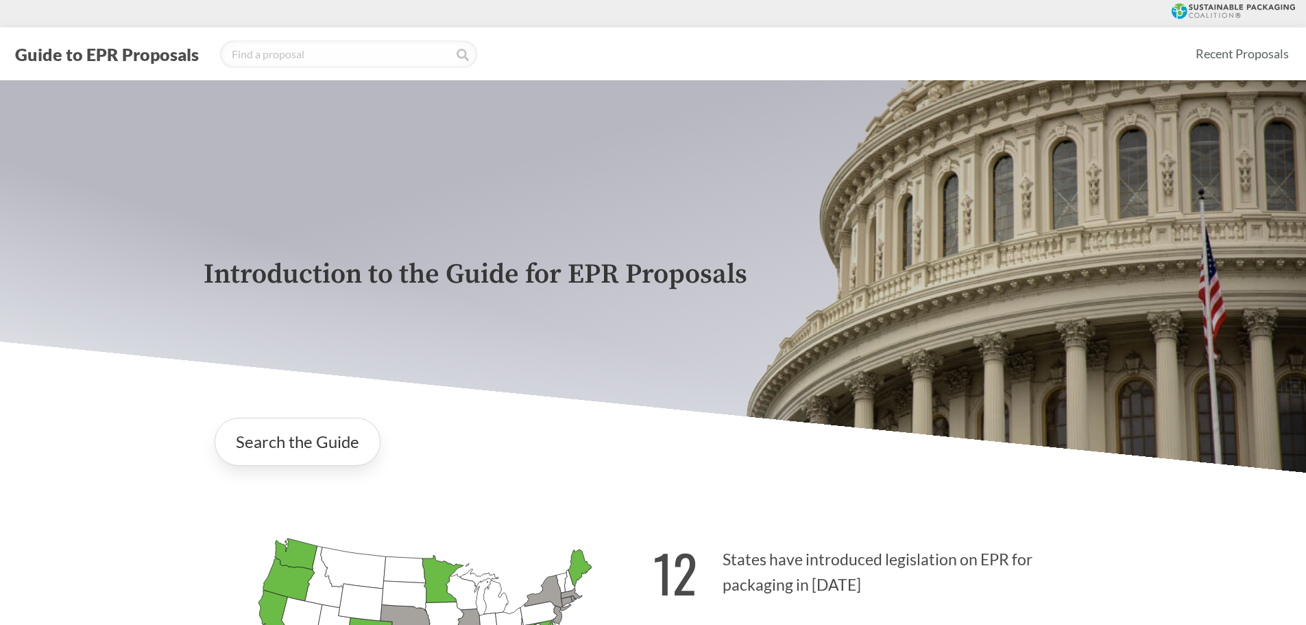
click at [168, 280] on div "Introduction to the Guide for EPR Proposals" at bounding box center [653, 276] width 1306 height 392
click at [317, 446] on link "Search the Guide" at bounding box center [298, 442] width 166 height 48
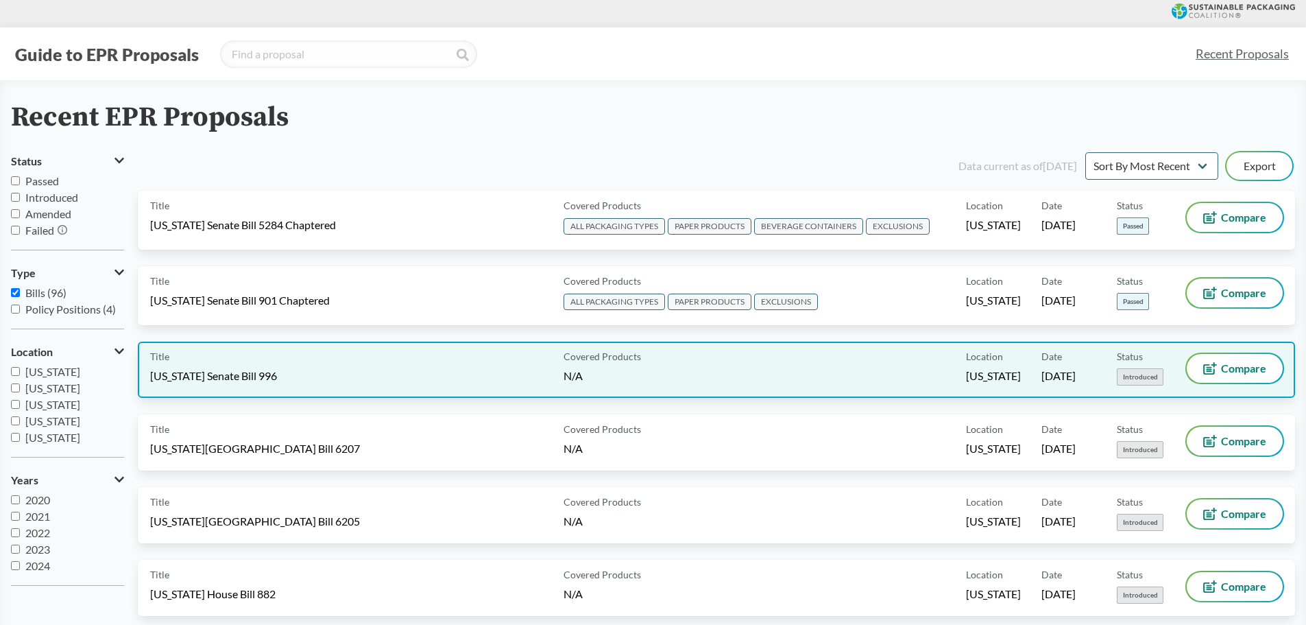
click at [436, 369] on div "Title [US_STATE] Senate Bill 996" at bounding box center [354, 370] width 408 height 32
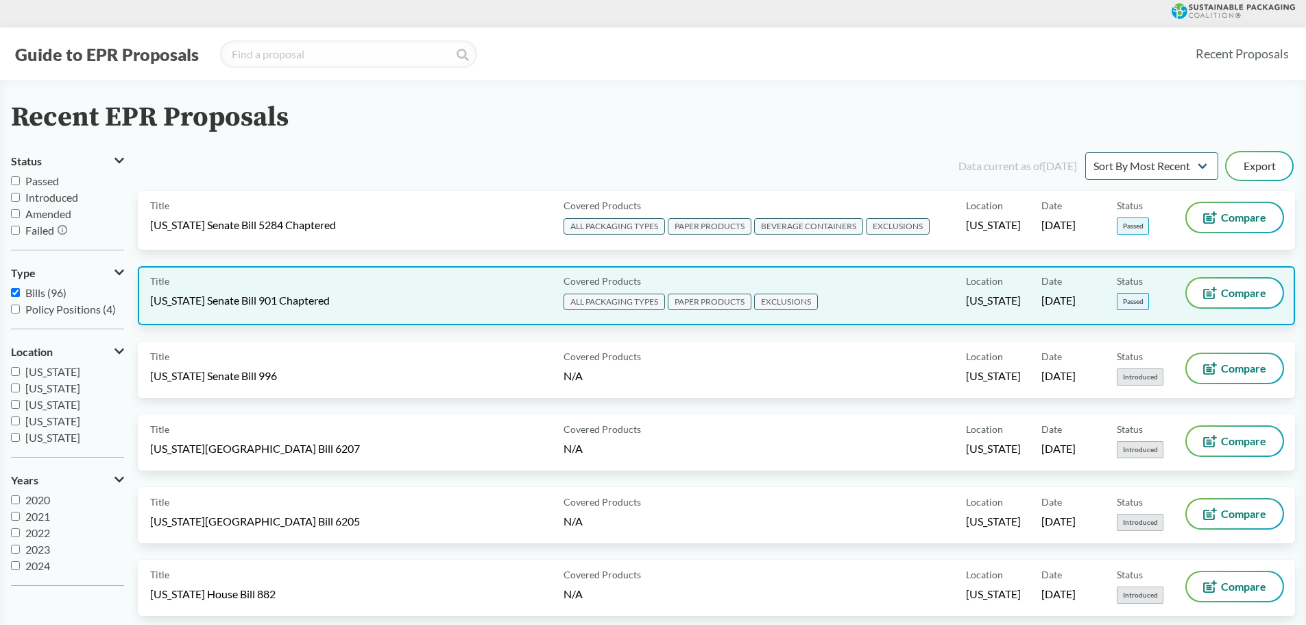
click at [438, 298] on div "Title [US_STATE] Senate Bill 901 Chaptered" at bounding box center [354, 295] width 408 height 34
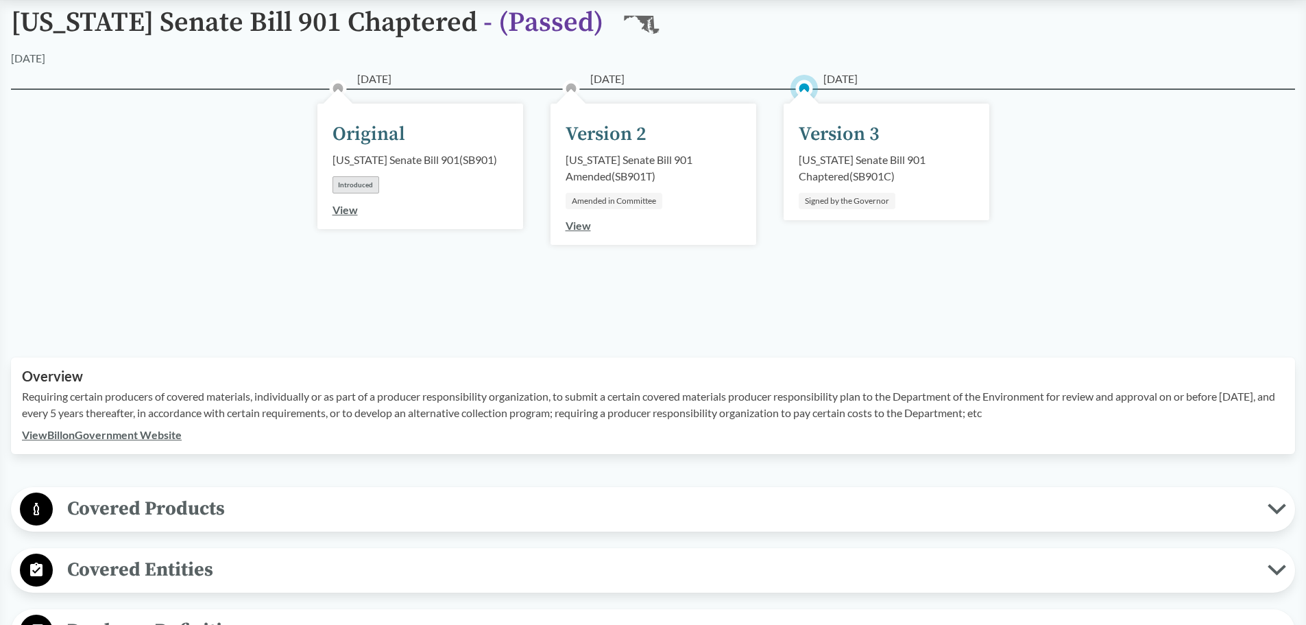
scroll to position [206, 0]
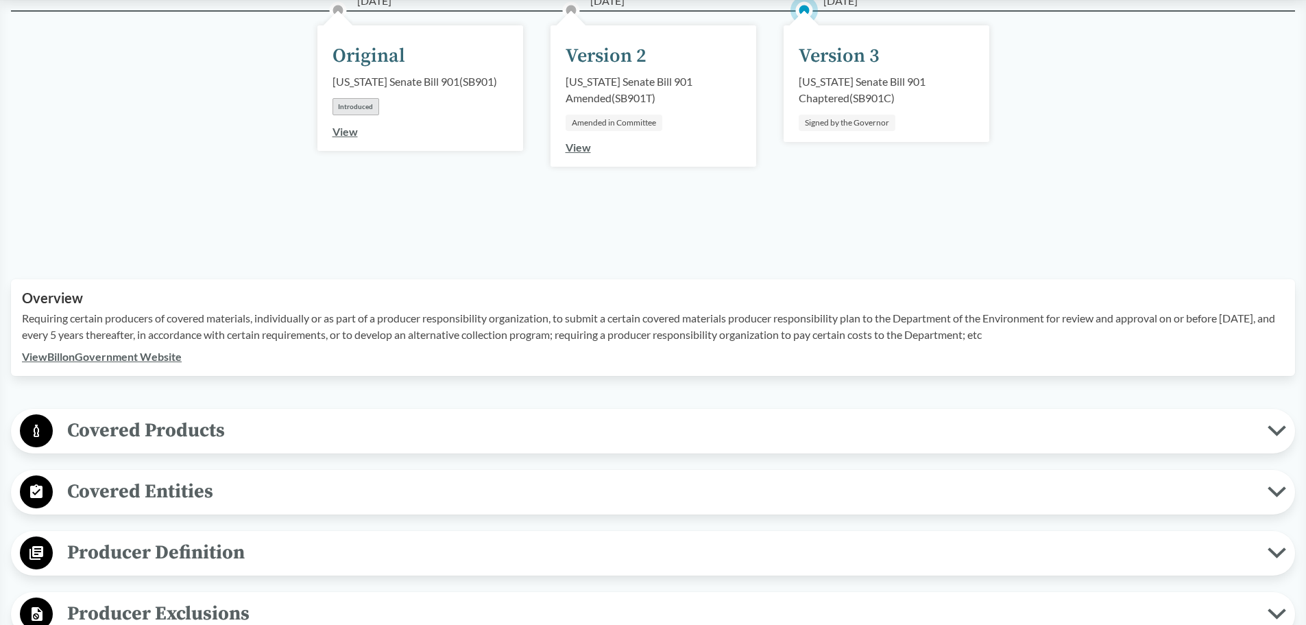
click at [1269, 434] on icon at bounding box center [1277, 430] width 19 height 11
